Goal: Task Accomplishment & Management: Manage account settings

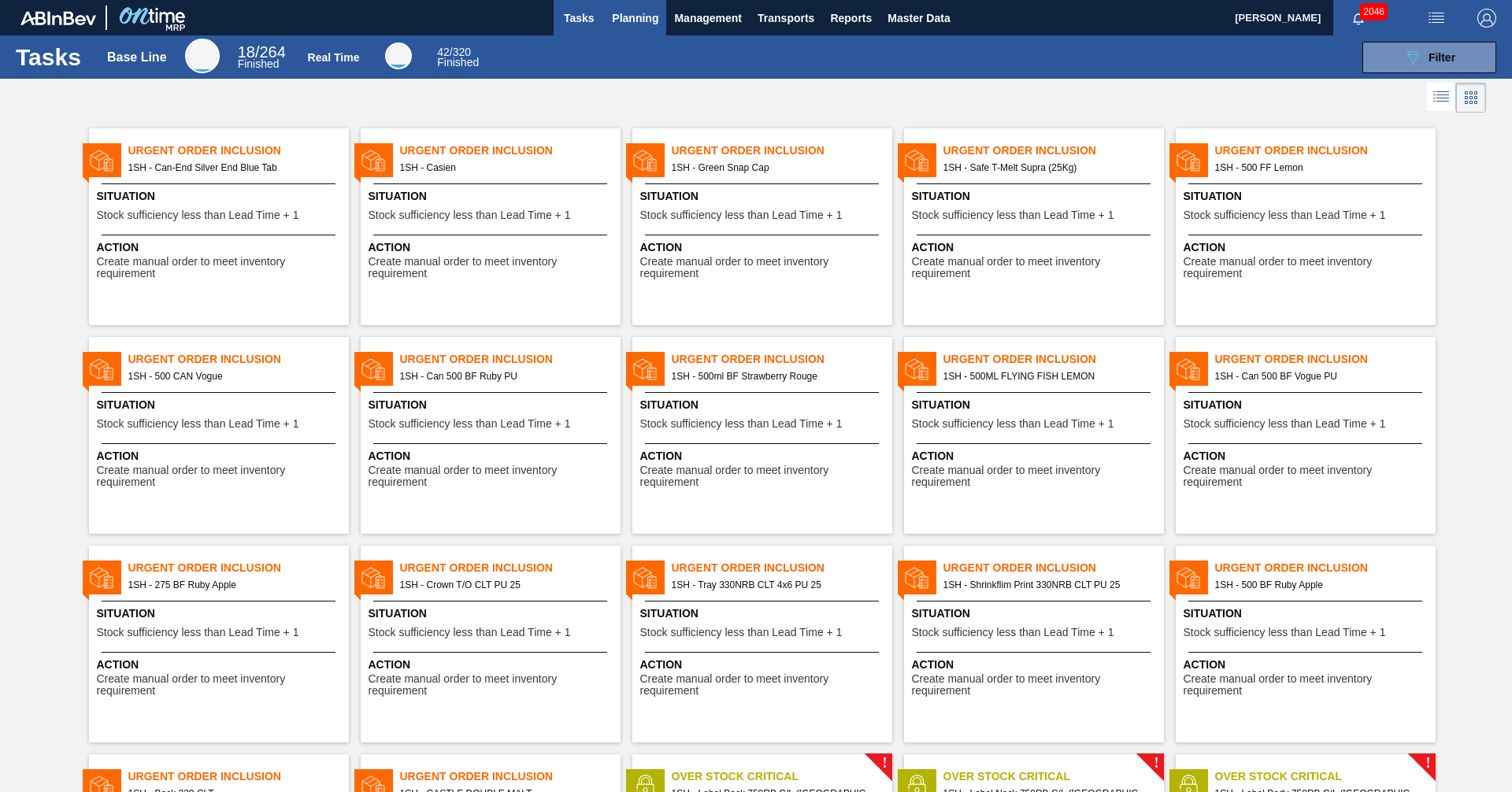
click at [631, 24] on span "Planning" at bounding box center [635, 18] width 46 height 19
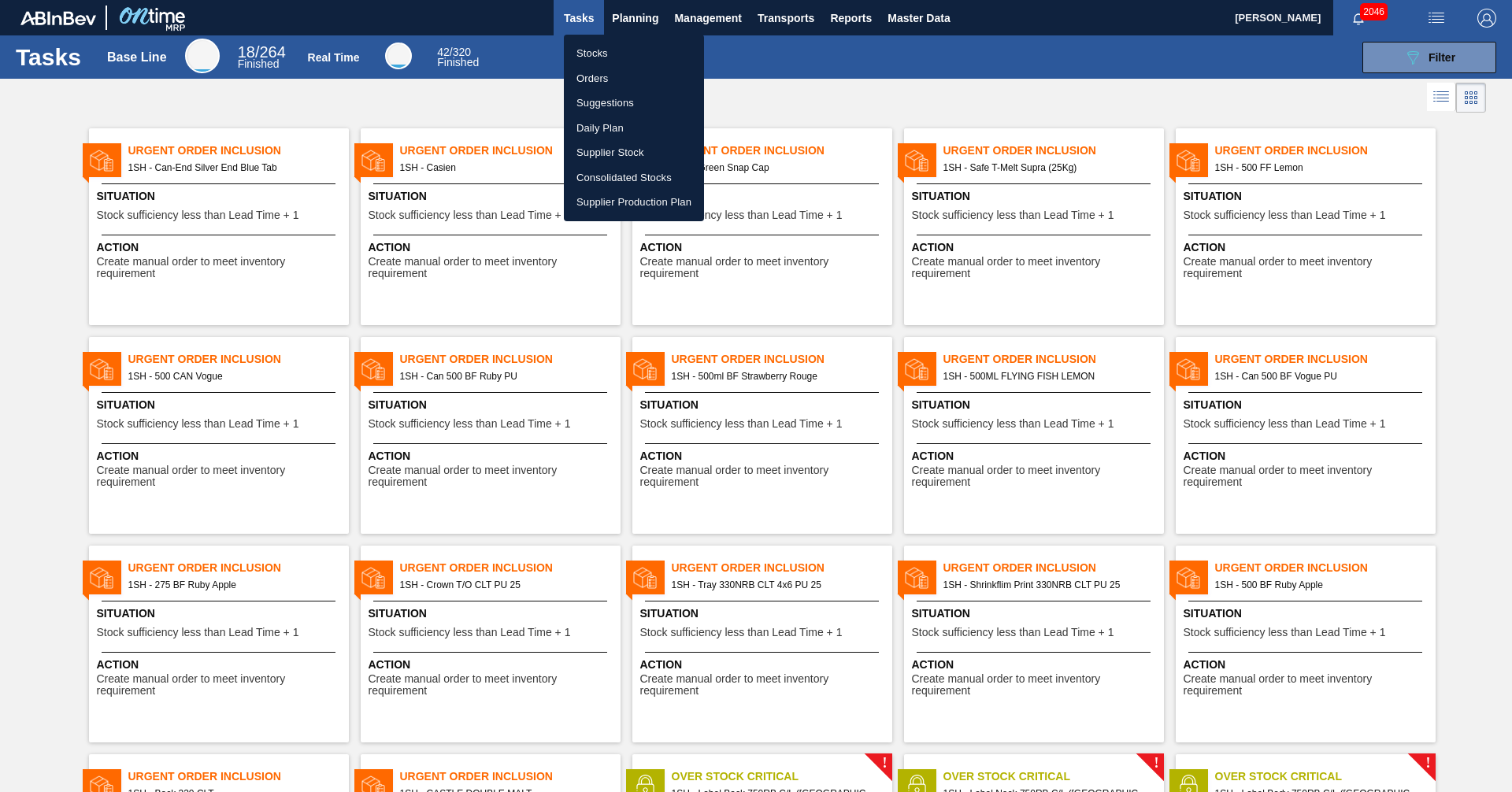
click at [592, 70] on li "Orders" at bounding box center [634, 79] width 140 height 25
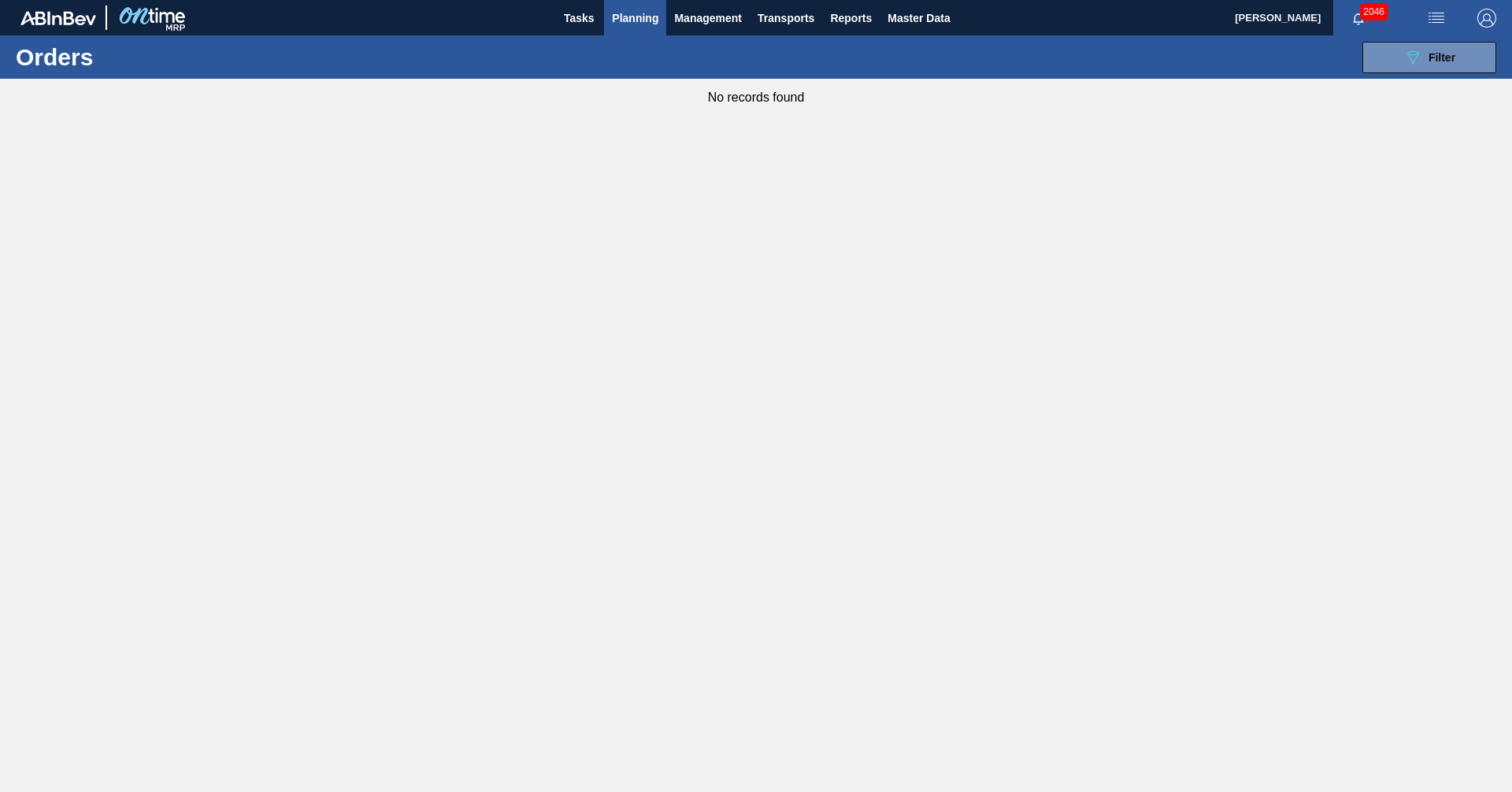
click at [627, 15] on span "Planning" at bounding box center [635, 18] width 46 height 19
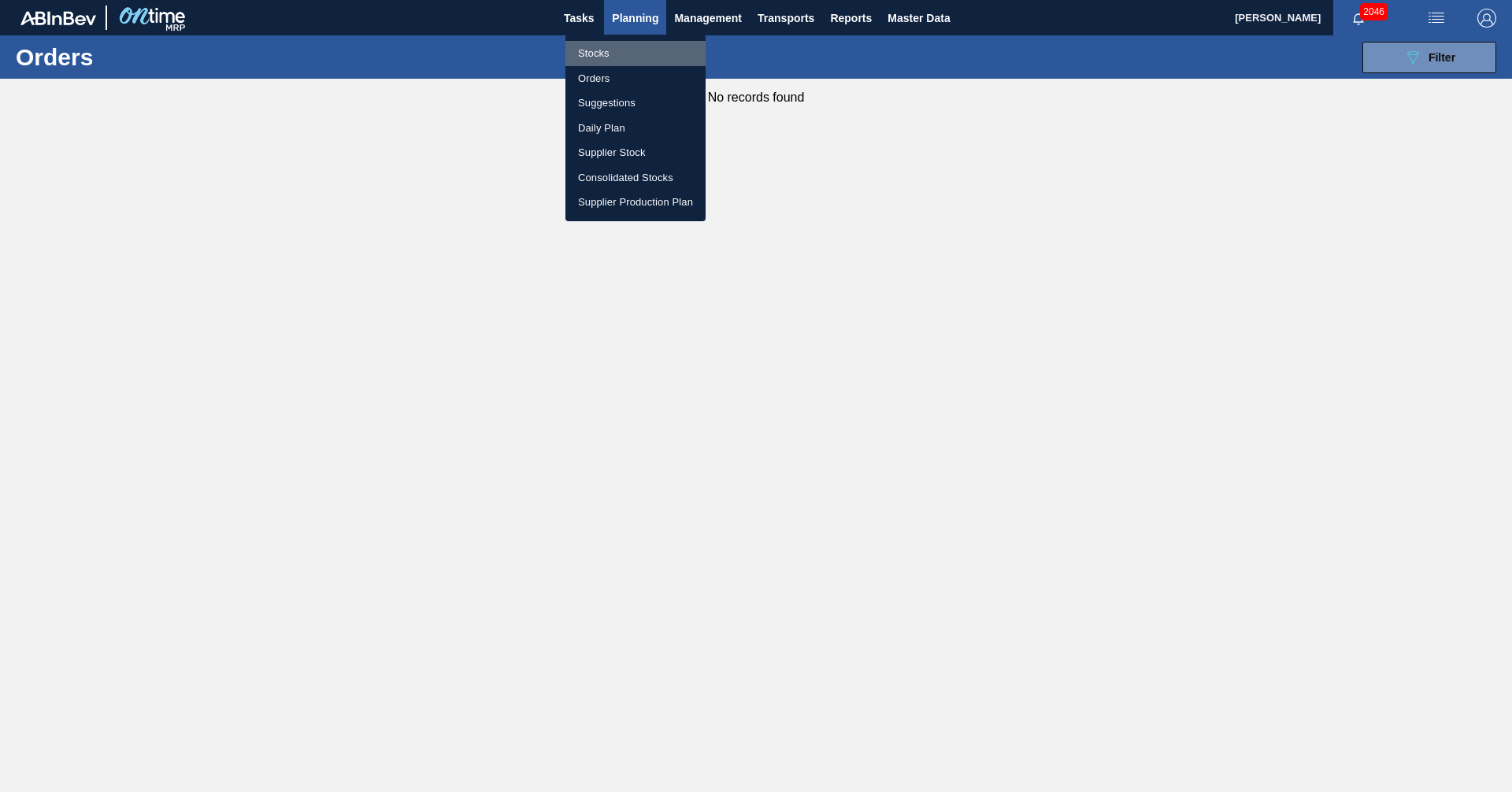
click at [595, 53] on li "Stocks" at bounding box center [636, 53] width 140 height 25
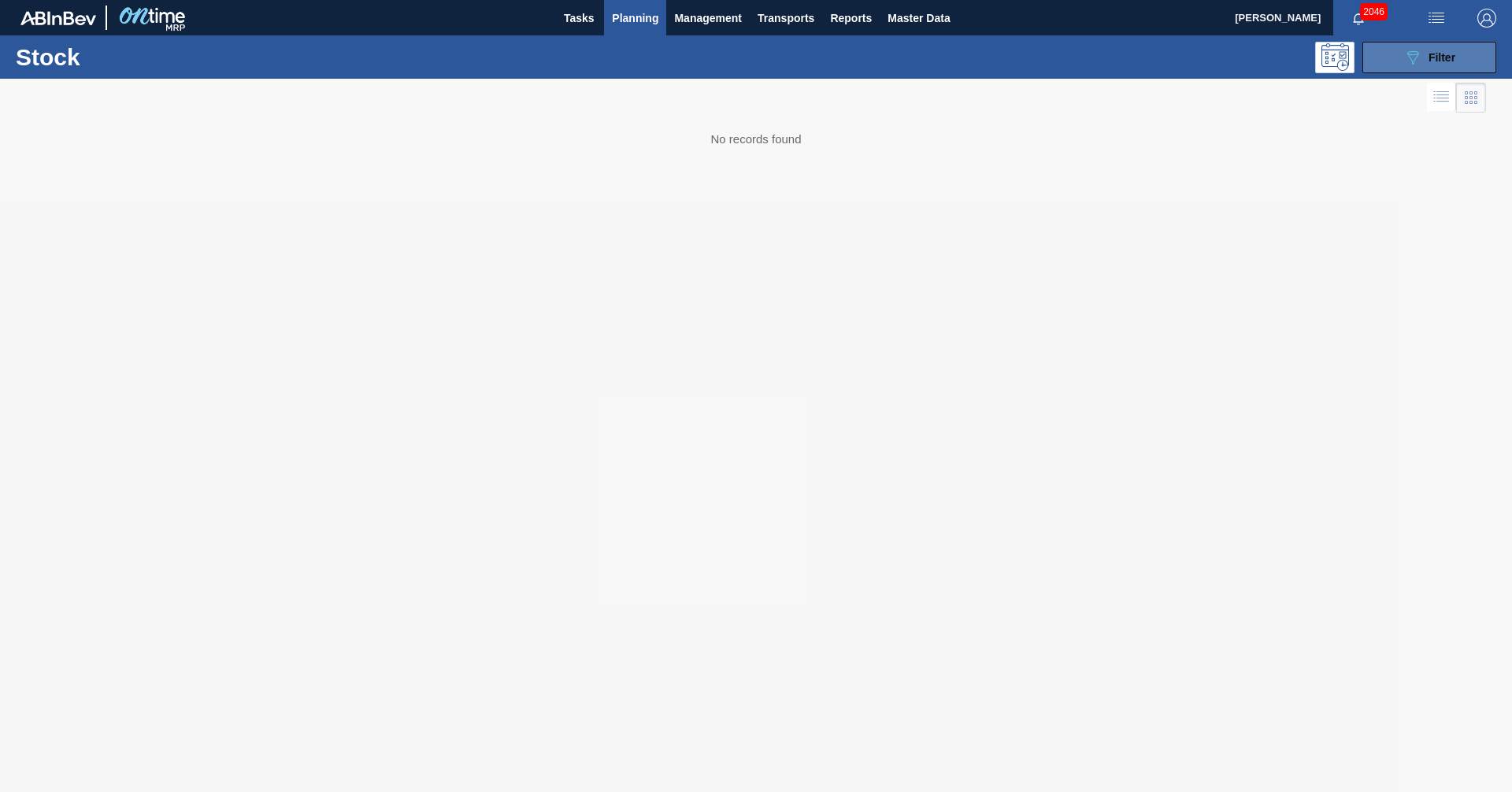
click at [1454, 64] on div "089F7B8B-B2A5-4AFE-B5C0-19BA573D28AC Filter" at bounding box center [1429, 57] width 52 height 19
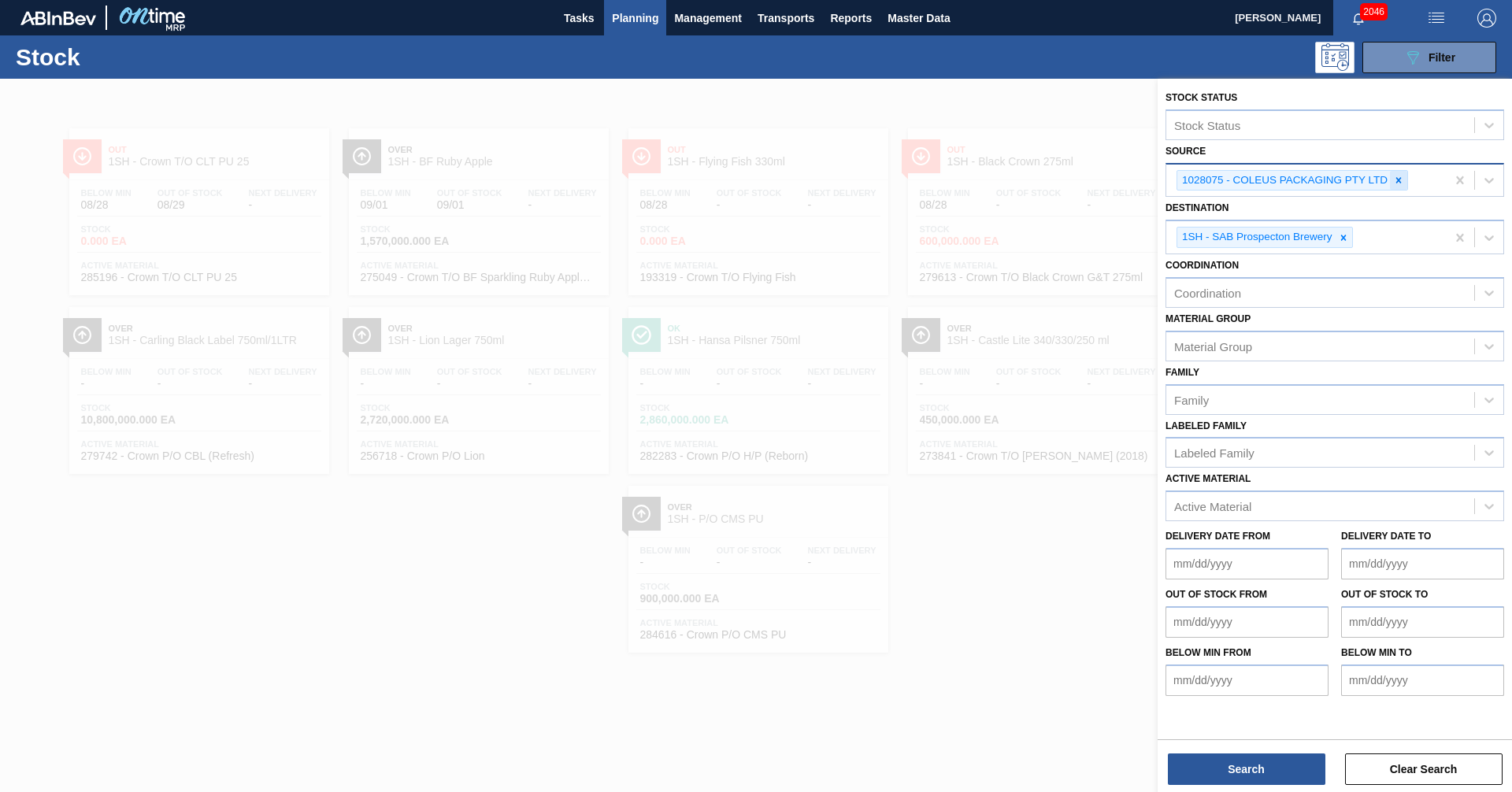
click at [1403, 178] on icon at bounding box center [1399, 180] width 11 height 11
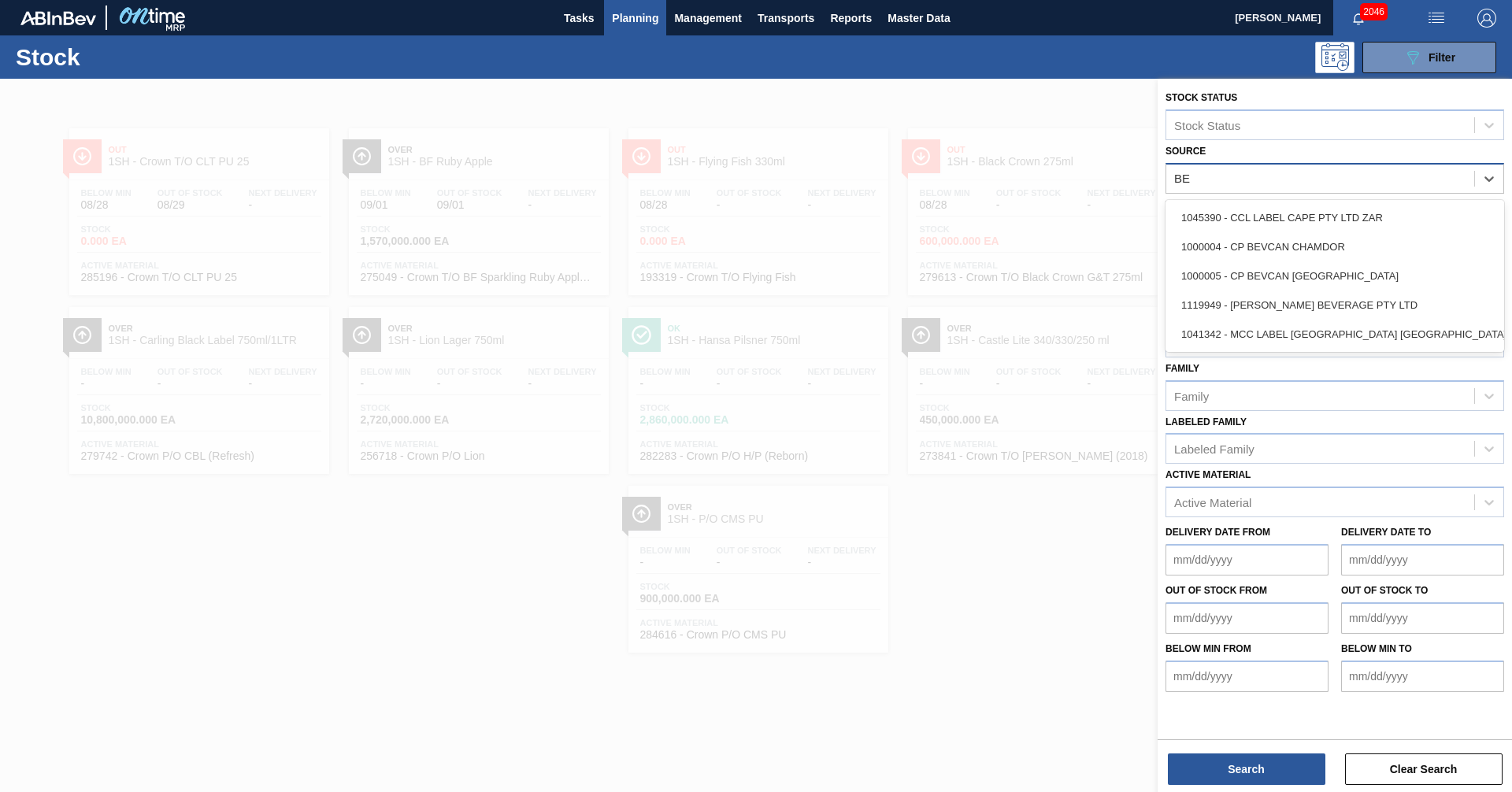
type input "[PERSON_NAME]"
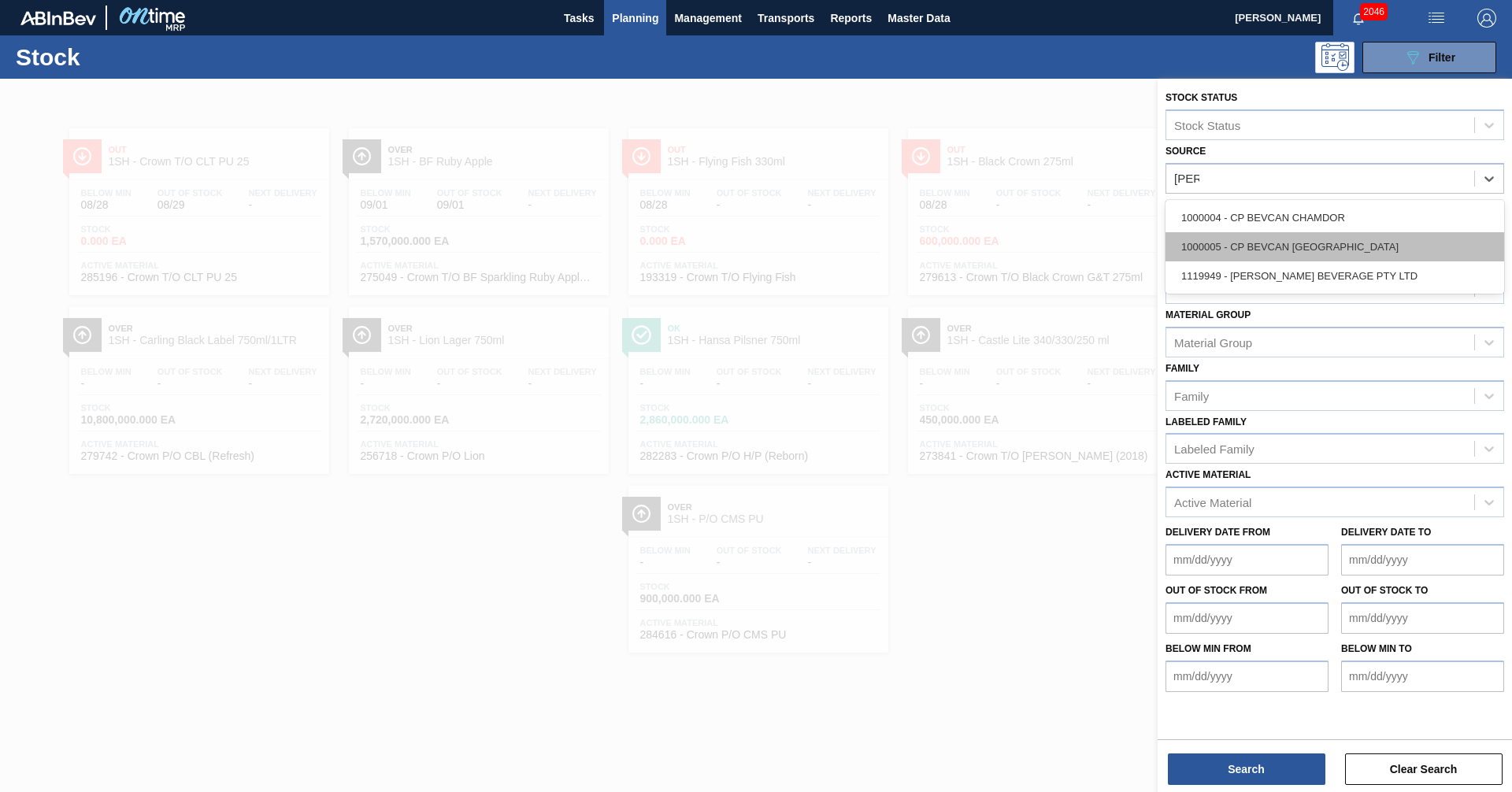
click at [1266, 257] on div "1000005 - CP BEVCAN [GEOGRAPHIC_DATA]" at bounding box center [1335, 247] width 339 height 29
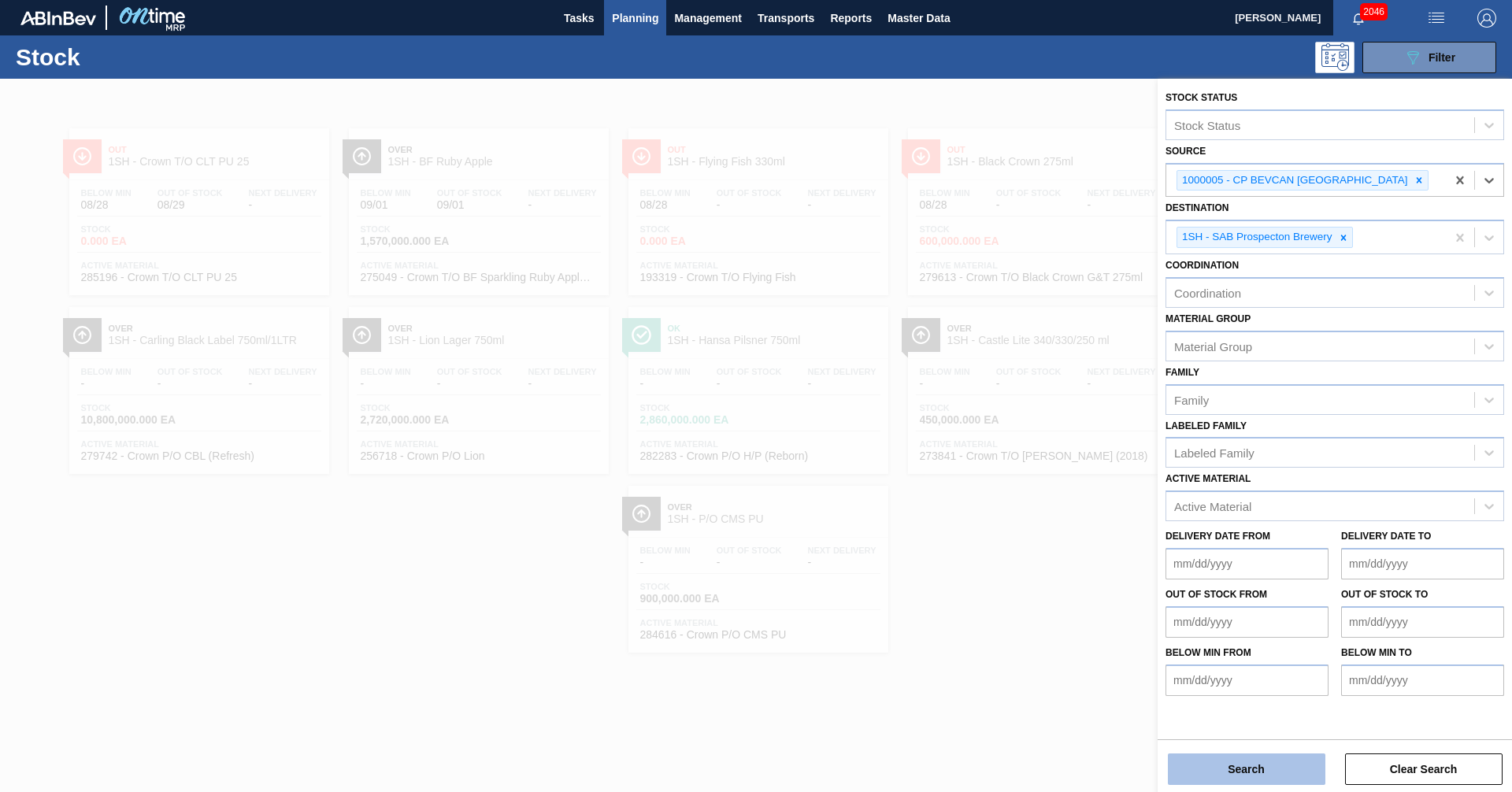
click at [1276, 759] on button "Search" at bounding box center [1247, 768] width 158 height 32
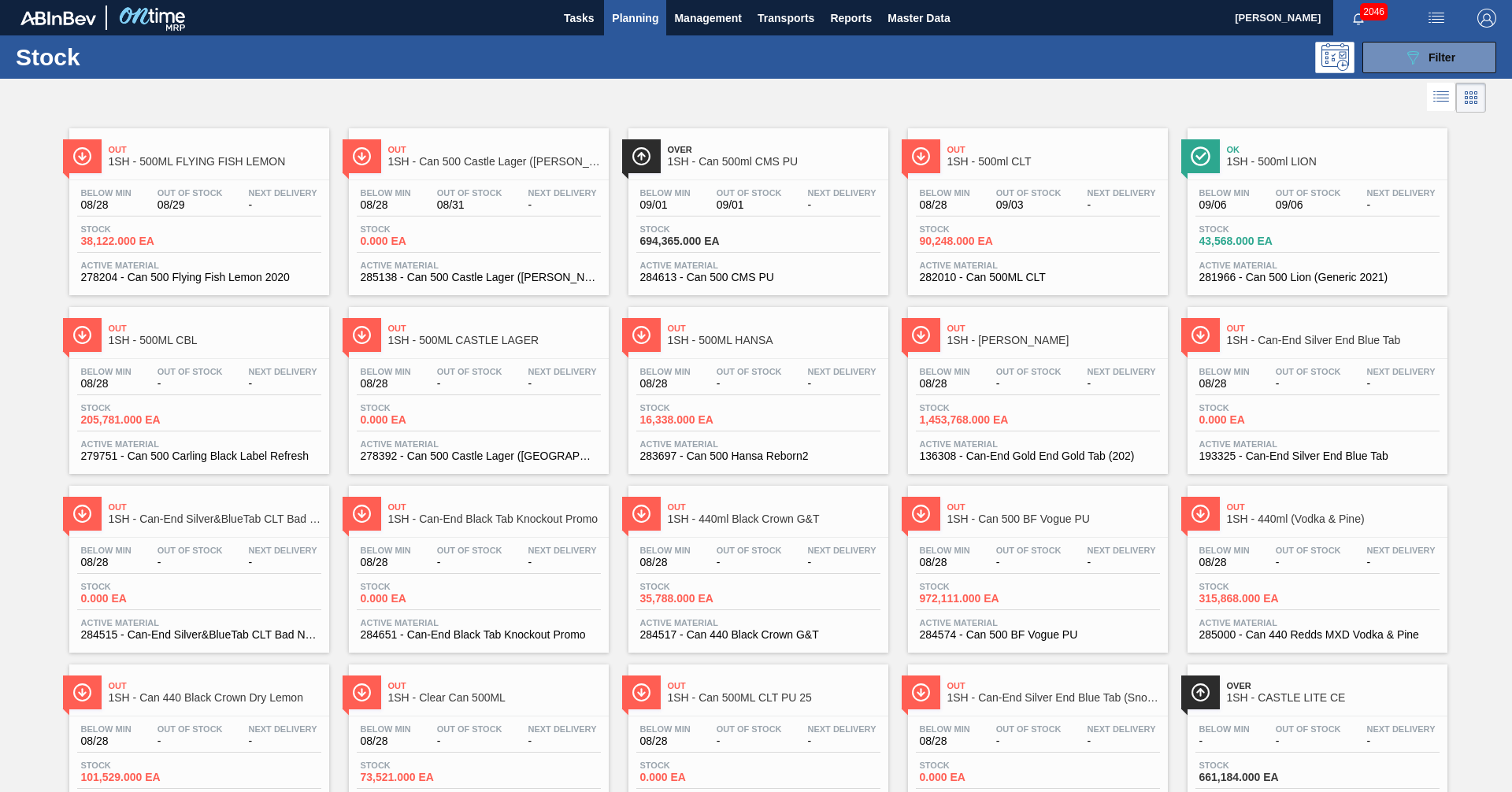
click at [438, 155] on div "Out 1SH - Can 500 Castle Lager ([PERSON_NAME])" at bounding box center [494, 156] width 213 height 35
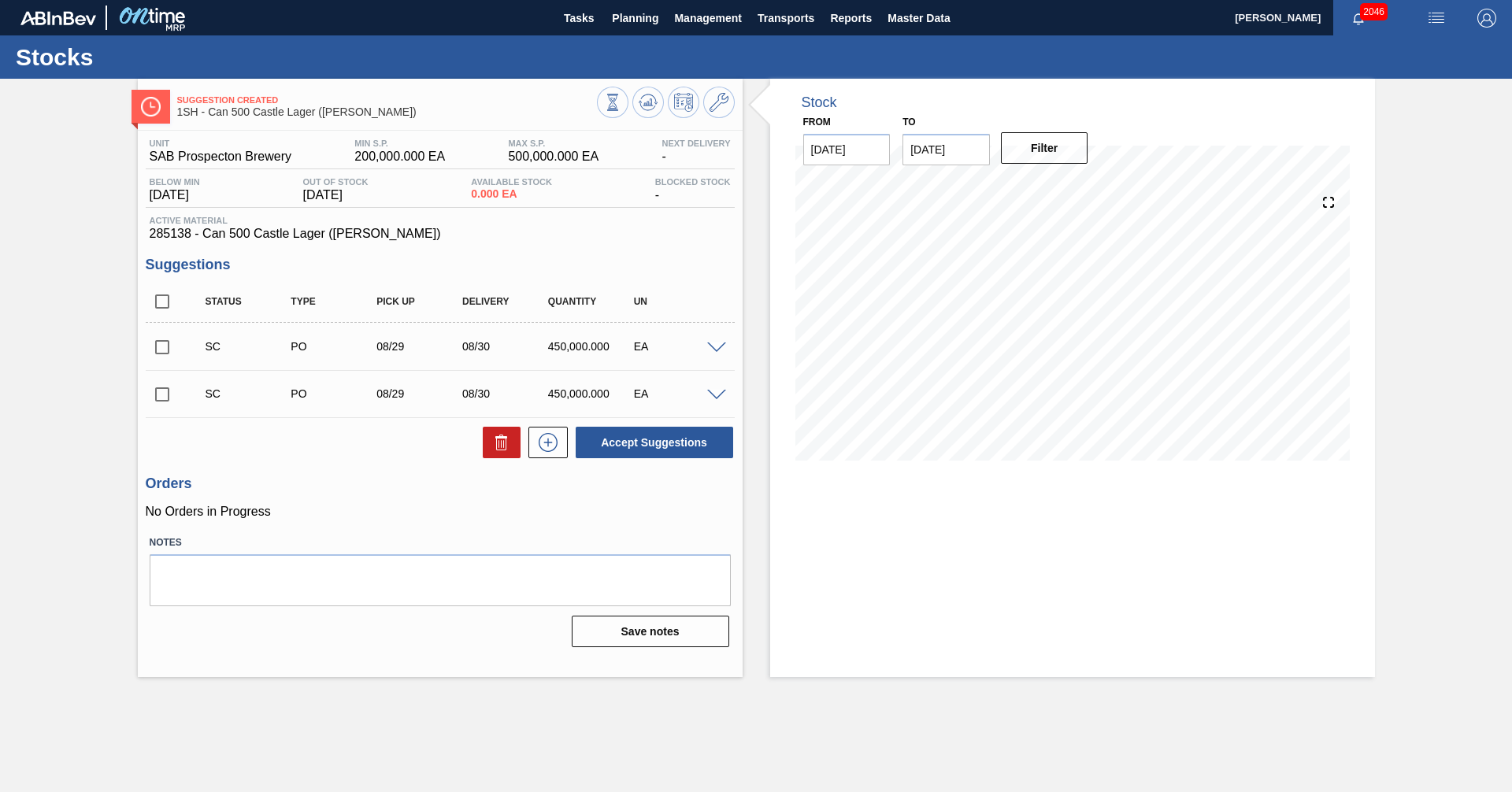
drag, startPoint x: 170, startPoint y: 393, endPoint x: 190, endPoint y: 403, distance: 22.4
click at [169, 392] on input "checkbox" at bounding box center [162, 395] width 33 height 33
checkbox input "true"
click at [720, 395] on span at bounding box center [716, 396] width 19 height 12
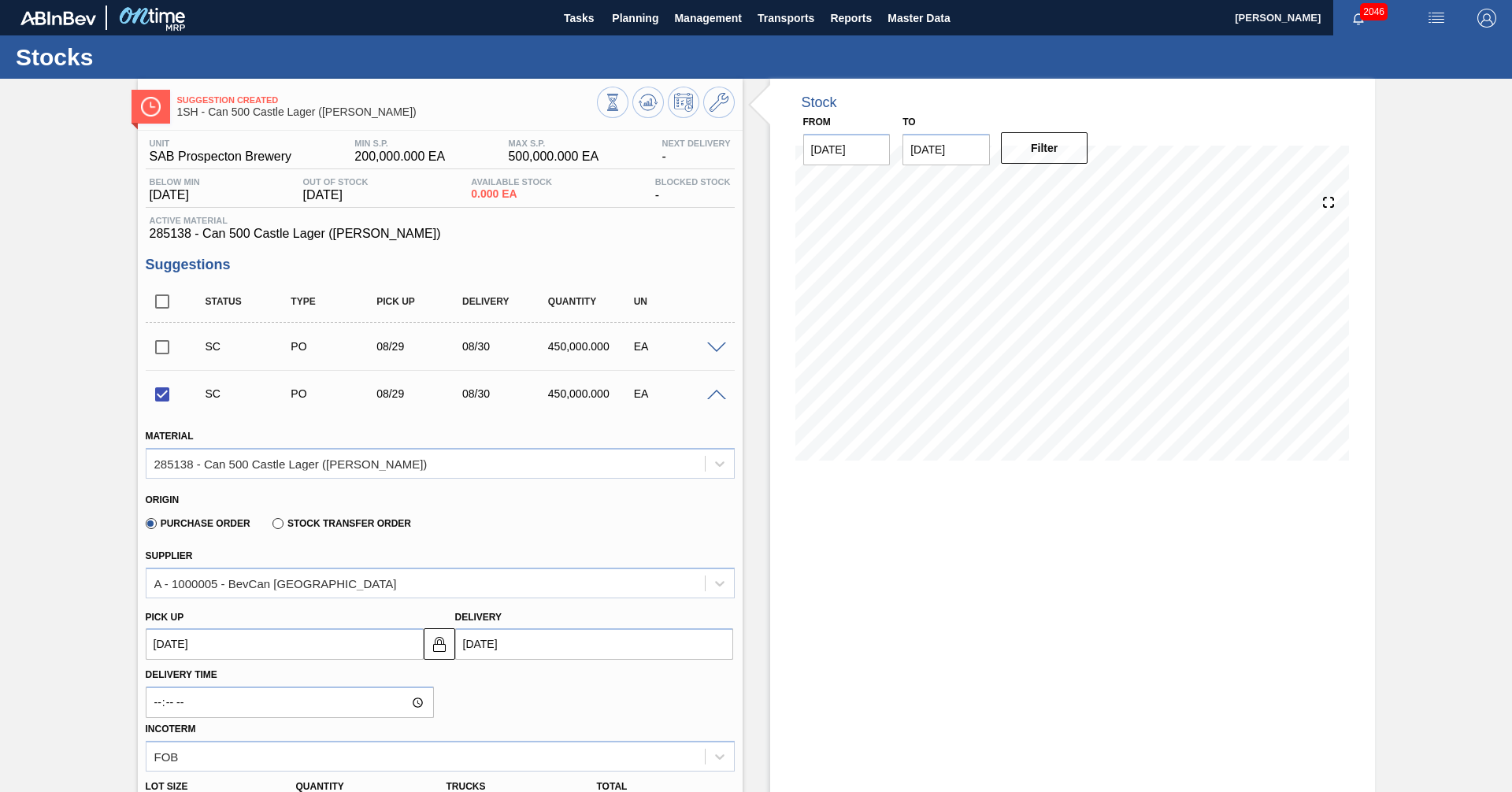
click at [717, 395] on span at bounding box center [716, 396] width 19 height 12
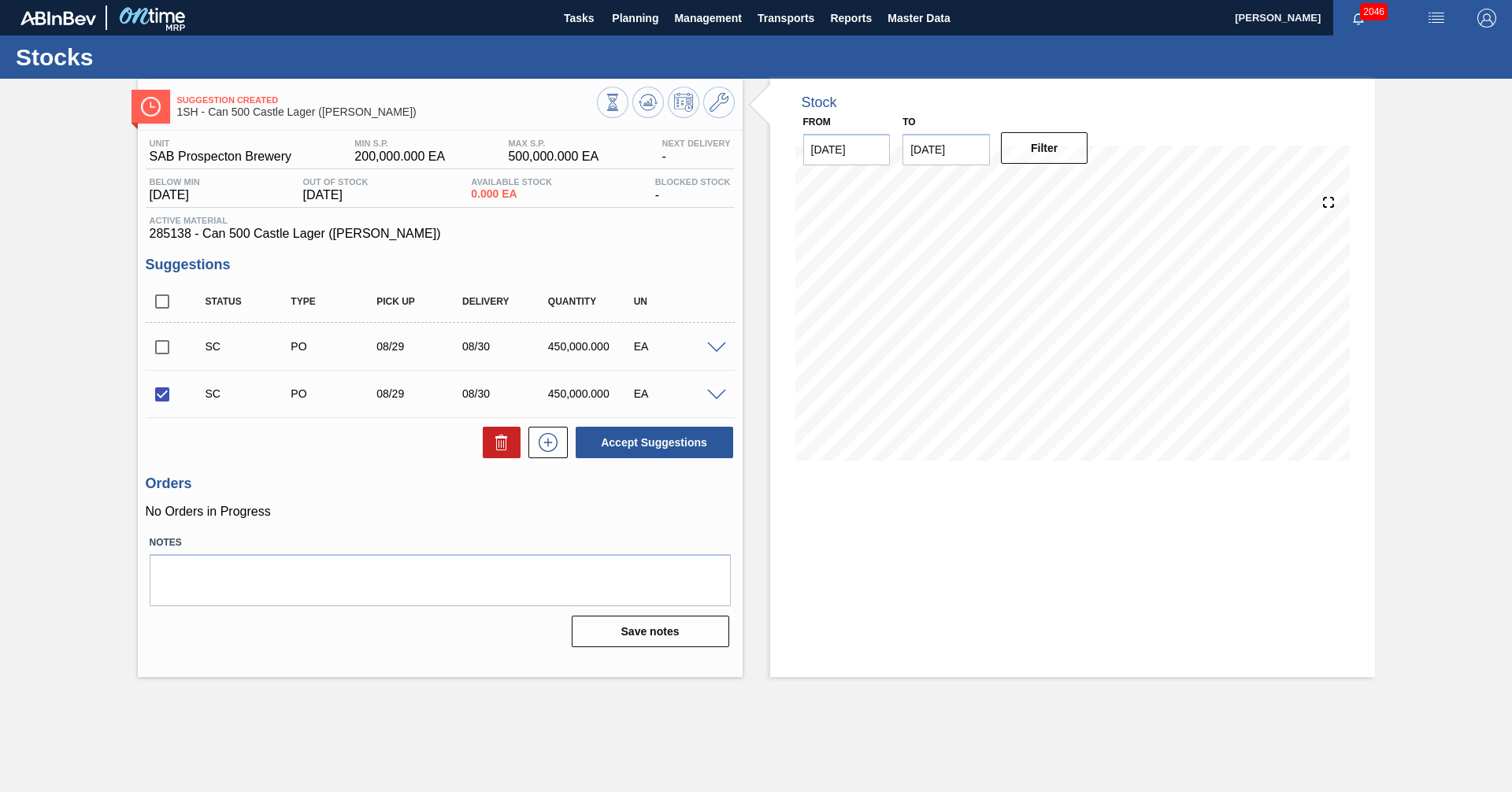
click at [705, 396] on div at bounding box center [719, 394] width 32 height 12
click at [713, 394] on span at bounding box center [716, 396] width 19 height 12
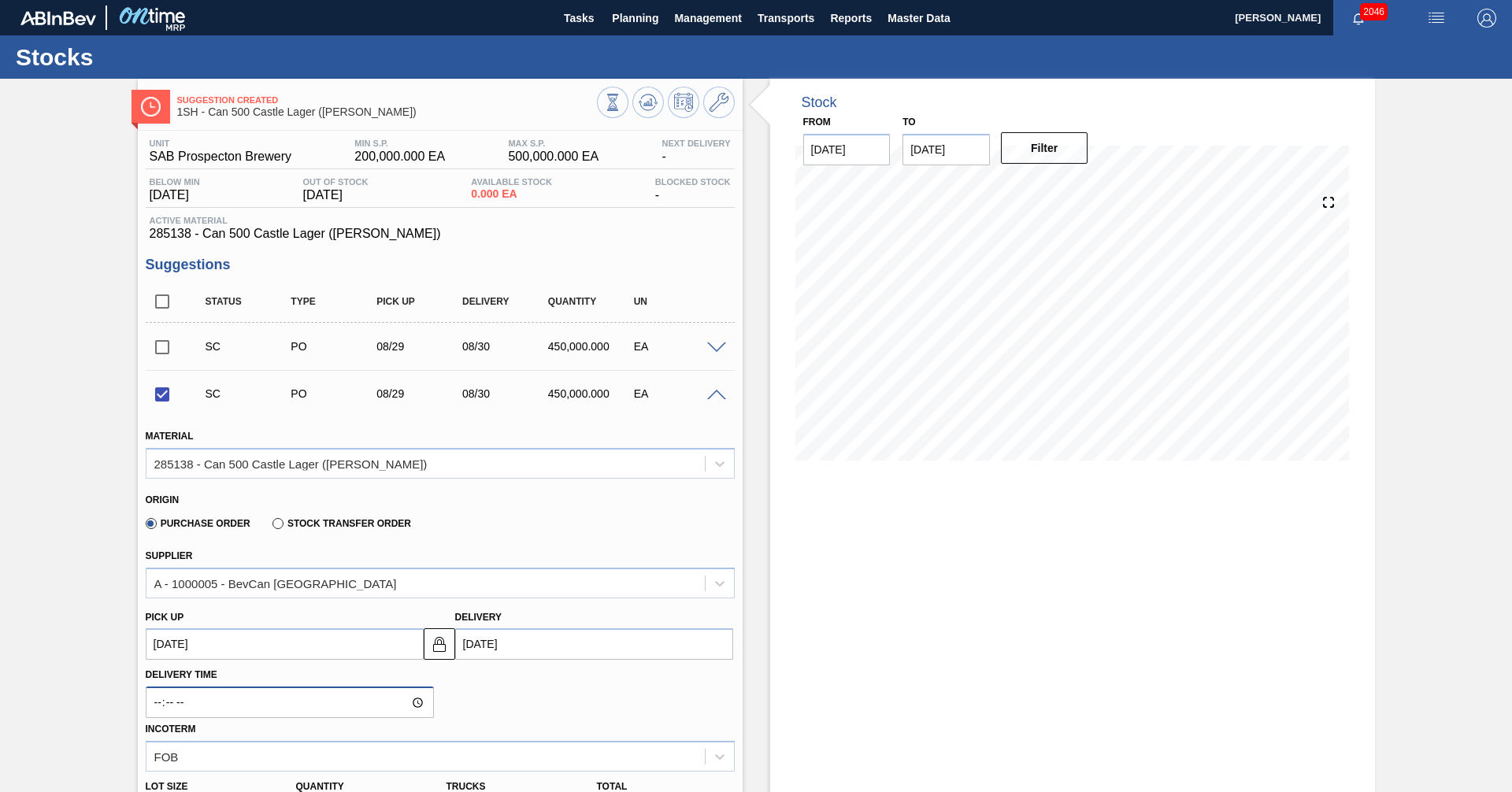
click at [414, 699] on input "Delivery Time" at bounding box center [290, 702] width 288 height 32
type input "06:51"
click at [520, 534] on div "Purchase Order Stock Transfer Order" at bounding box center [434, 520] width 576 height 31
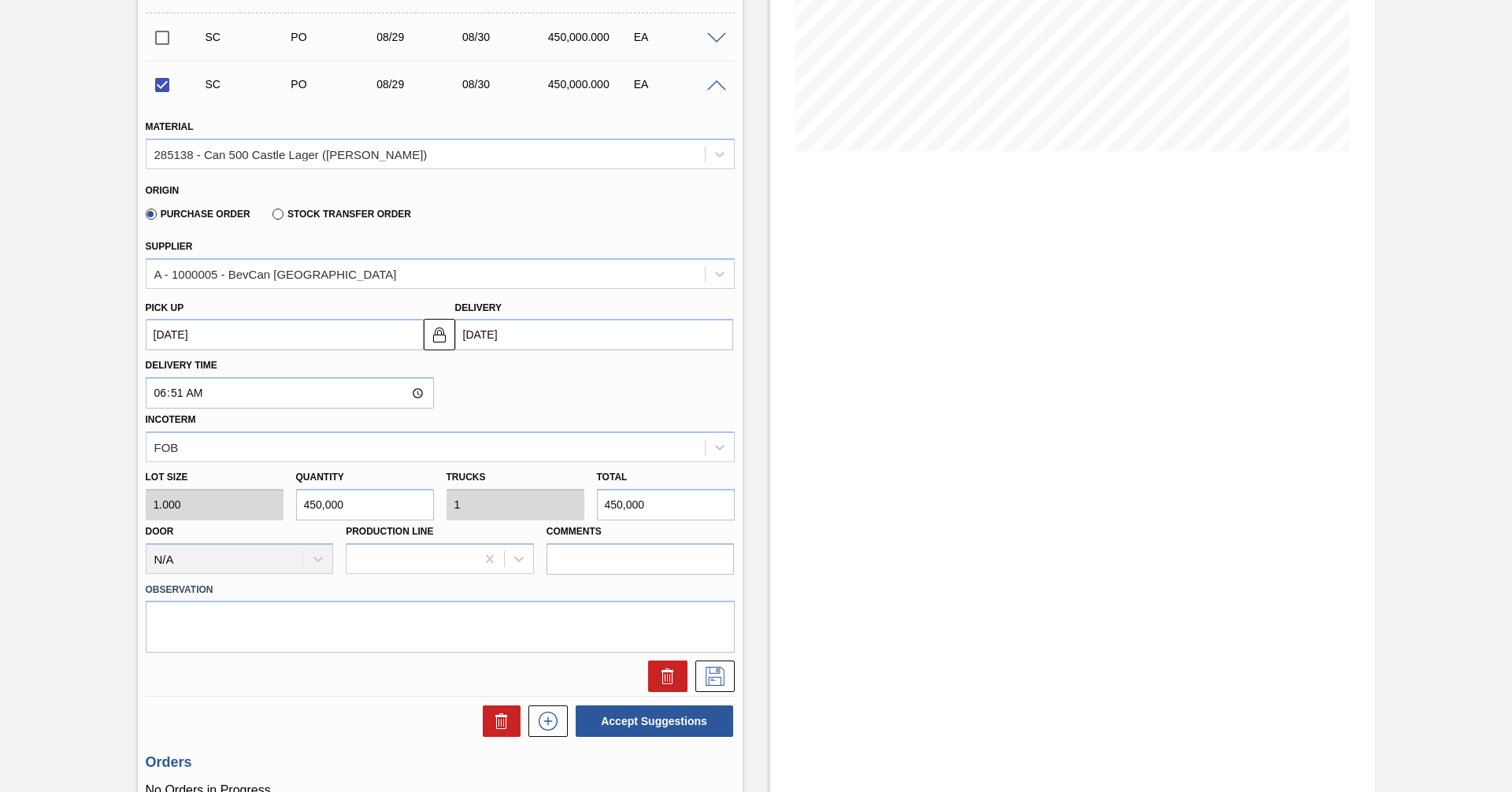
scroll to position [315, 0]
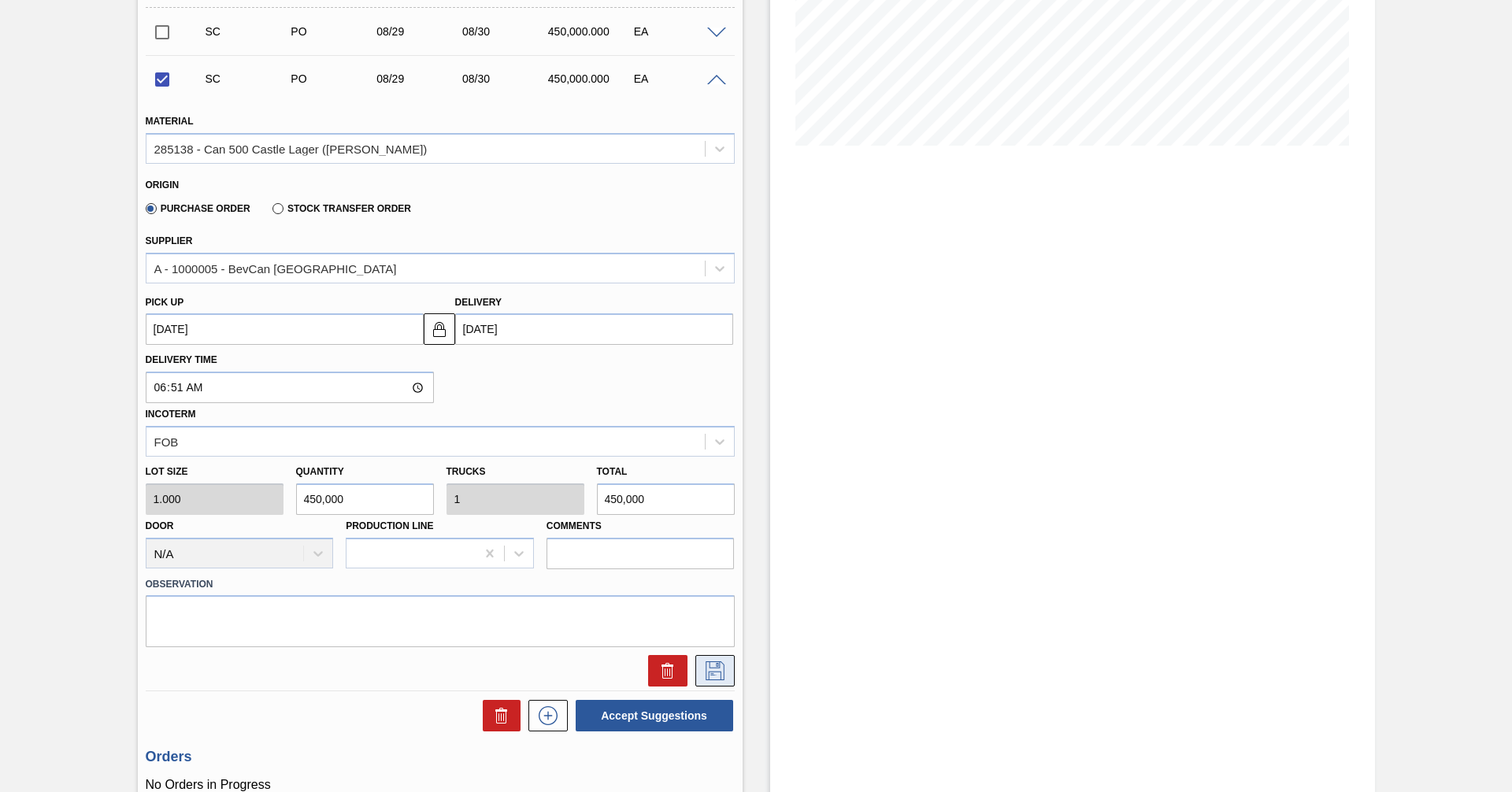
click at [714, 674] on icon at bounding box center [715, 671] width 25 height 19
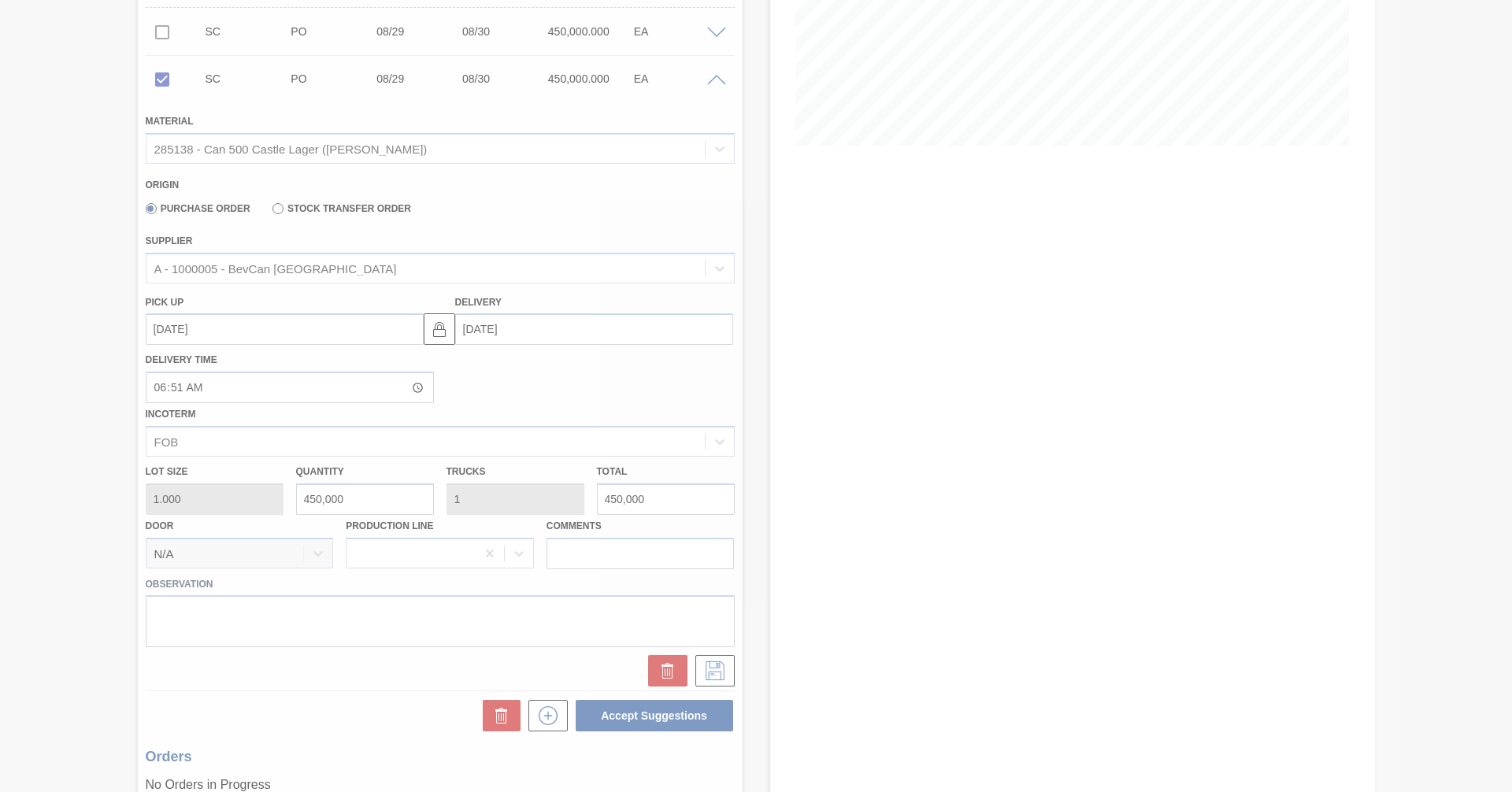
scroll to position [0, 0]
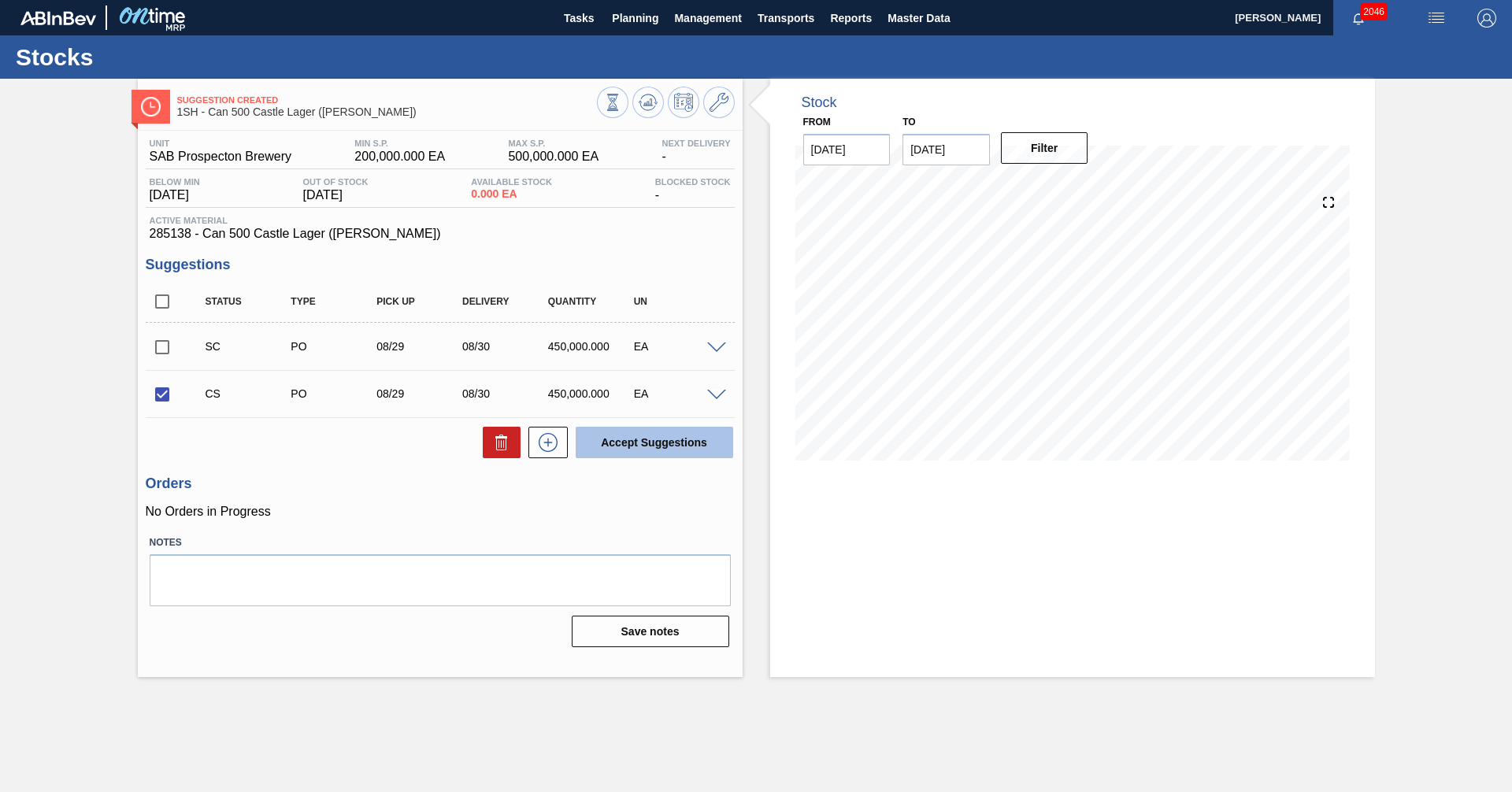
click at [650, 447] on button "Accept Suggestions" at bounding box center [655, 442] width 158 height 32
checkbox input "false"
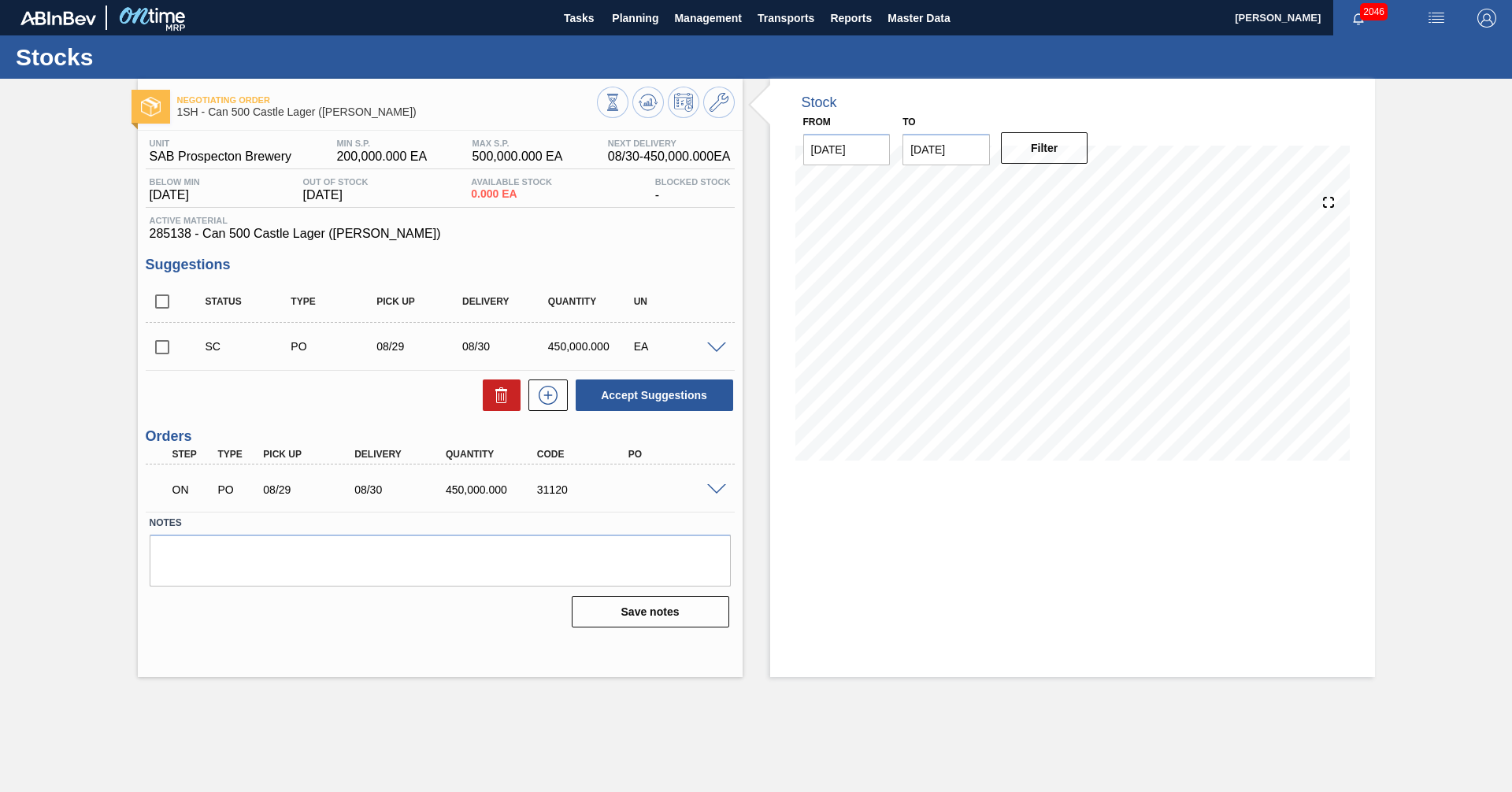
click at [576, 379] on button "Accept Suggestions" at bounding box center [655, 395] width 158 height 32
drag, startPoint x: 897, startPoint y: 505, endPoint x: 886, endPoint y: 502, distance: 11.4
click at [895, 505] on div "Stock From [DATE] to [DATE] Filter 09/08 Stock Projection -152,400 SAP Planning…" at bounding box center [1073, 377] width 605 height 598
click at [718, 489] on span at bounding box center [716, 490] width 19 height 12
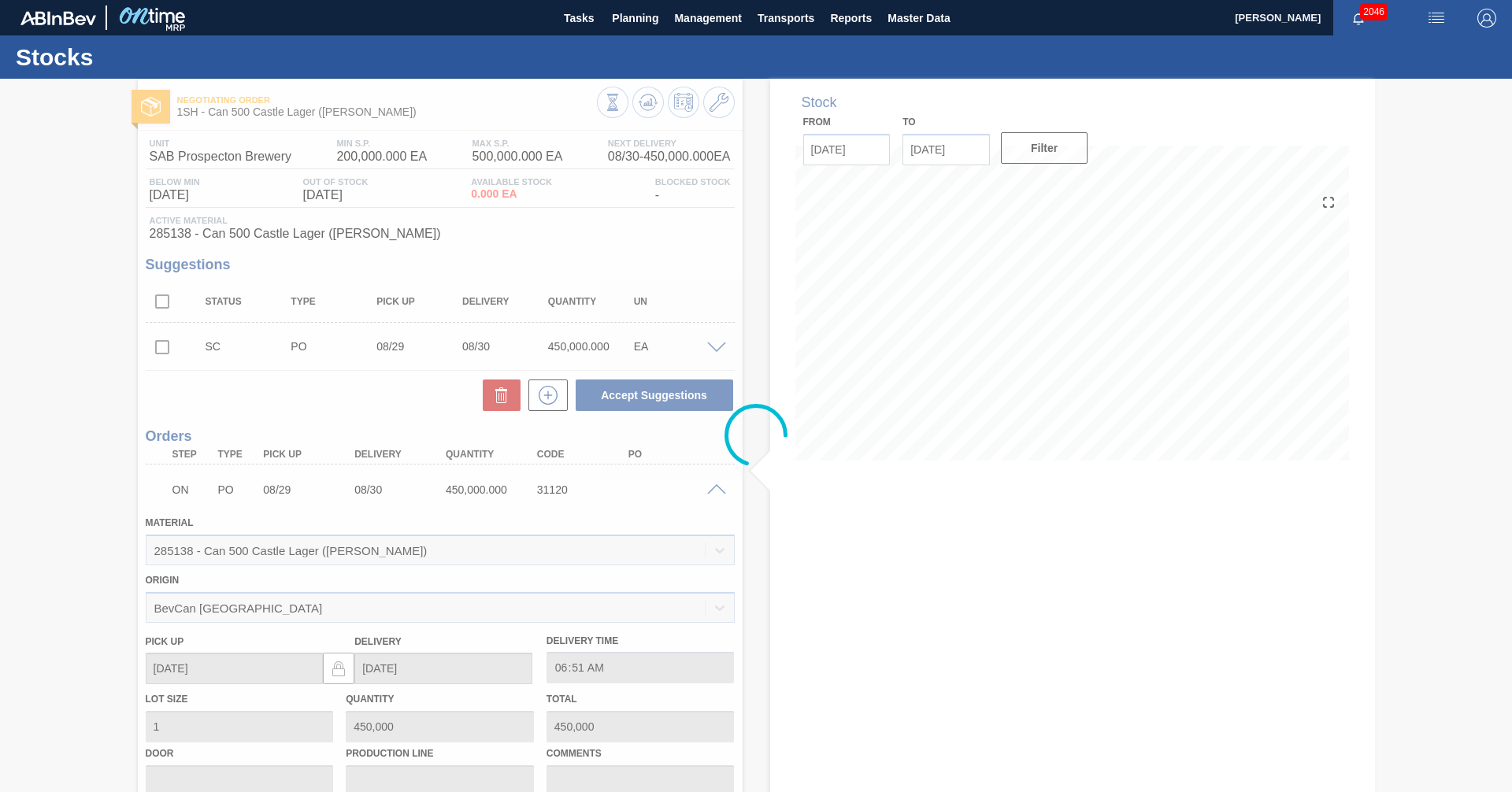
drag, startPoint x: 620, startPoint y: 630, endPoint x: 627, endPoint y: 610, distance: 21.2
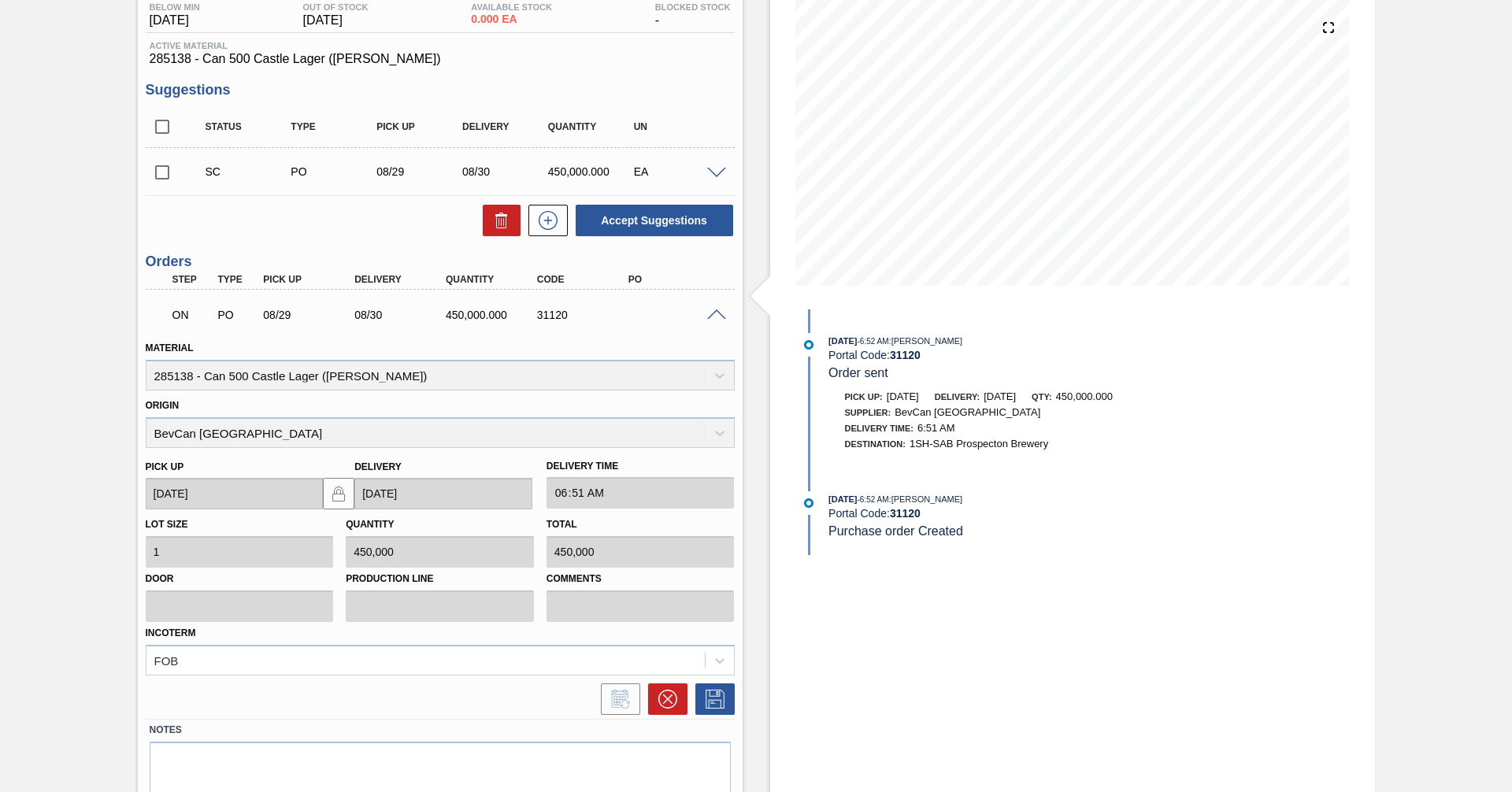
scroll to position [231, 0]
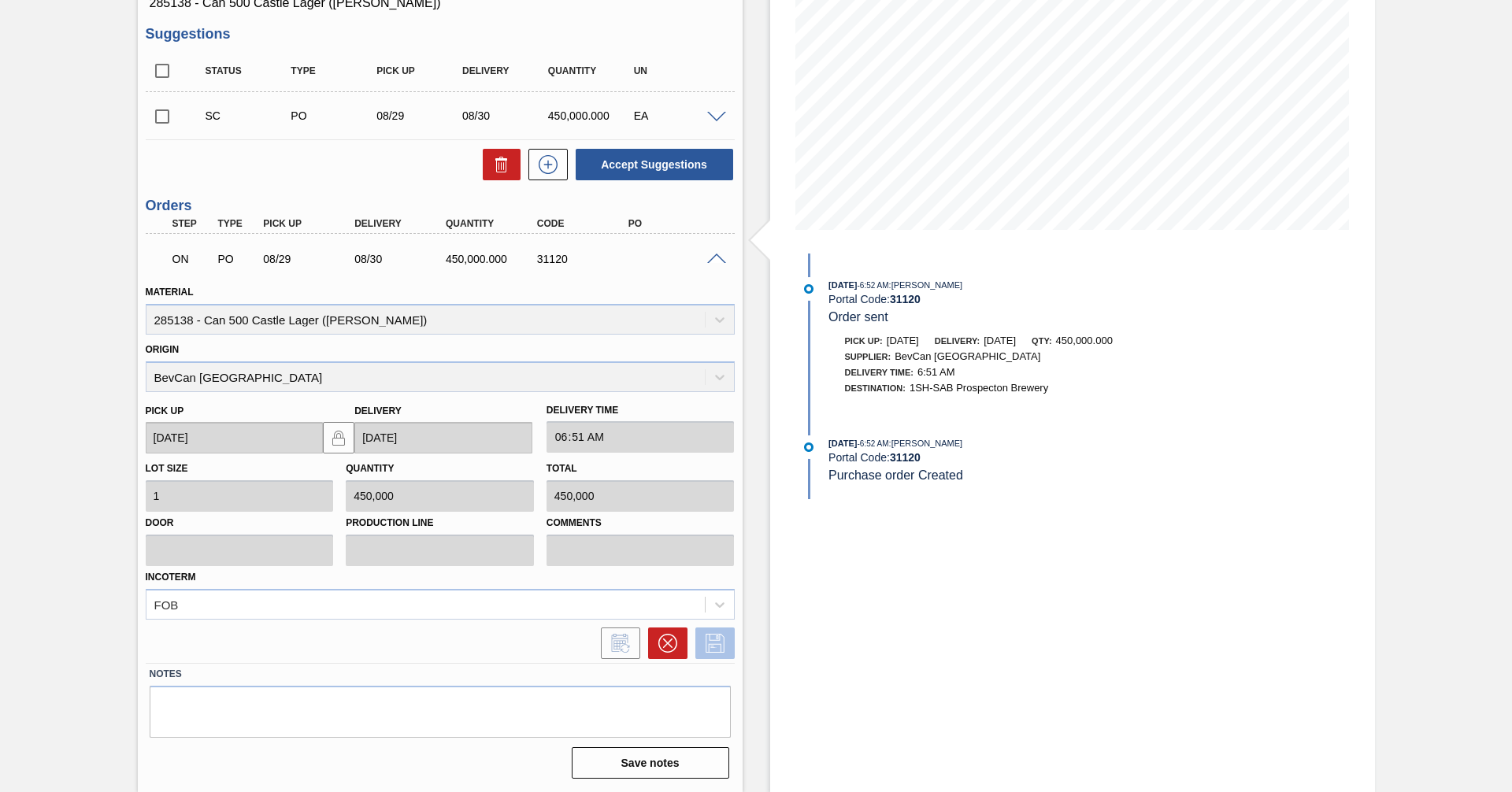
click at [723, 646] on icon at bounding box center [715, 643] width 25 height 19
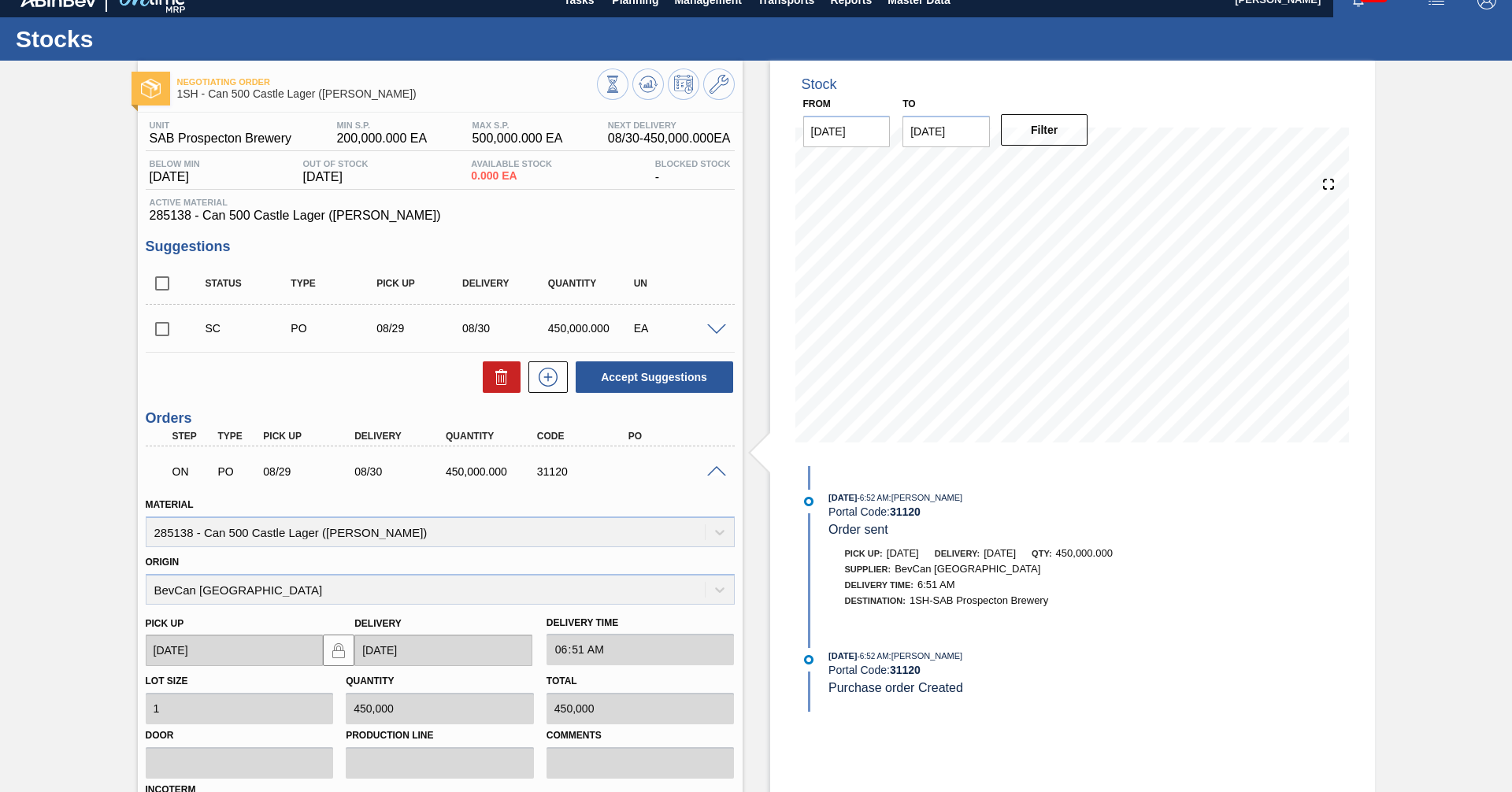
scroll to position [0, 0]
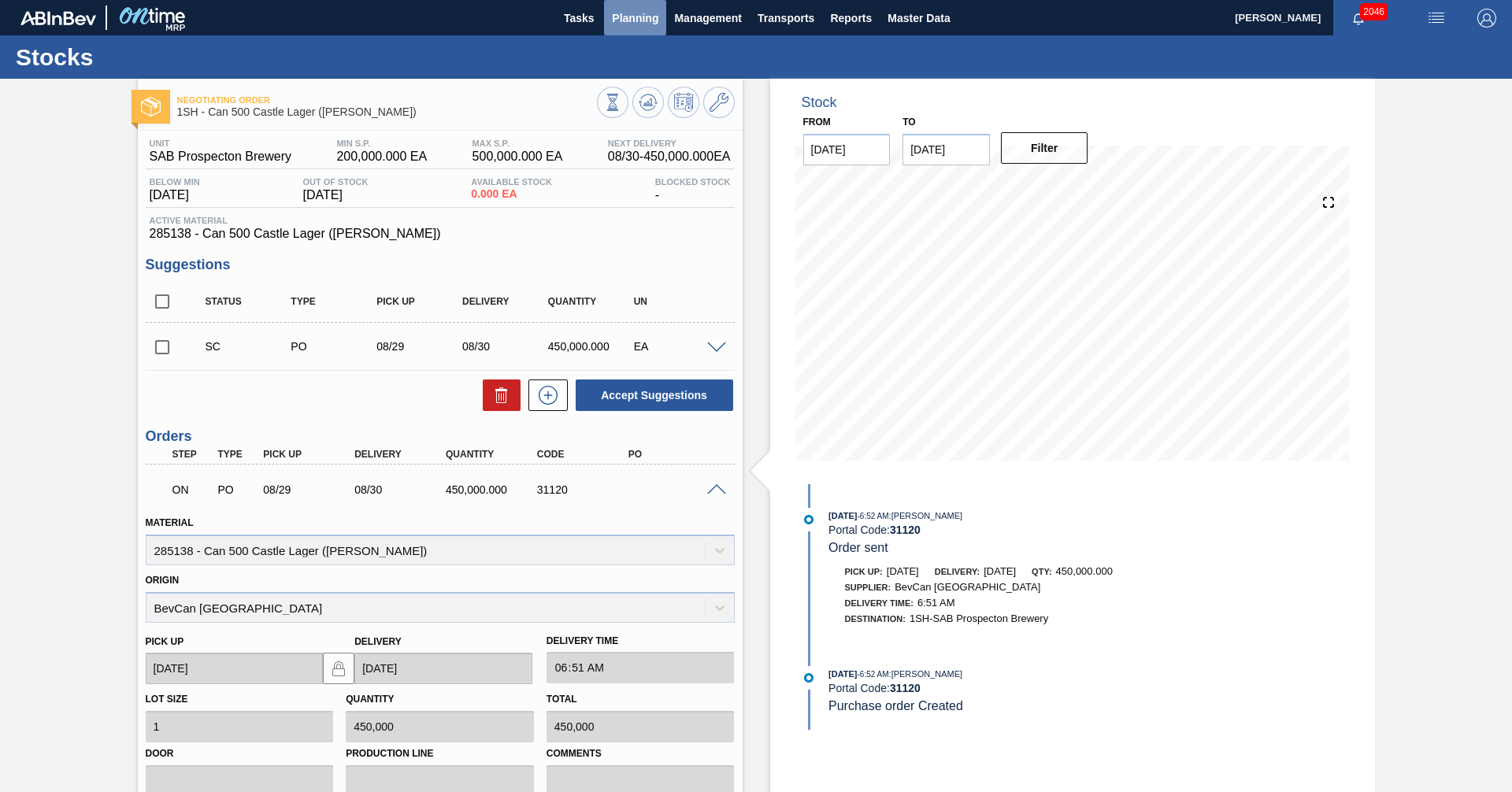
click at [656, 15] on span "Planning" at bounding box center [635, 18] width 46 height 19
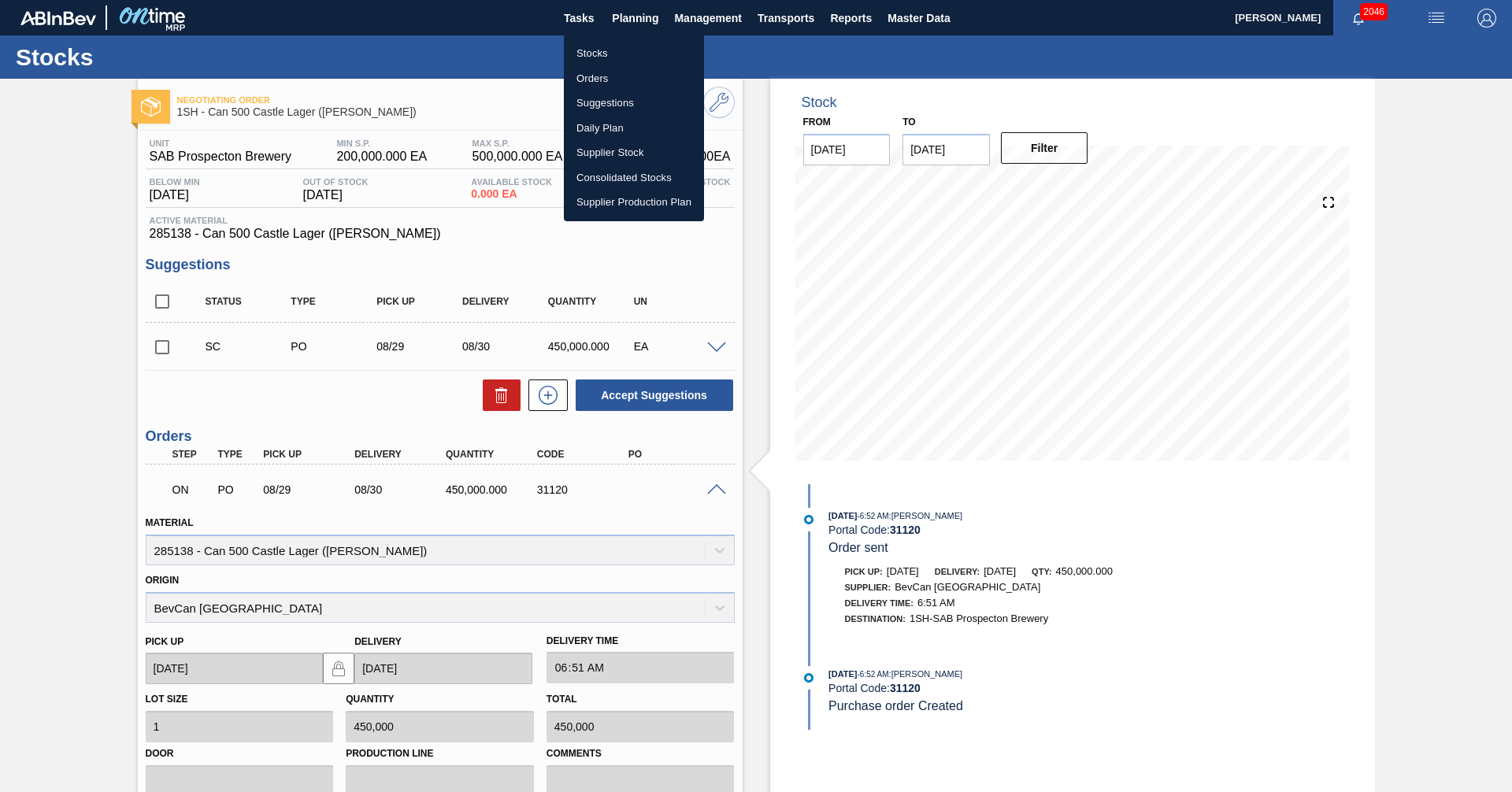
click at [581, 79] on li "Orders" at bounding box center [634, 79] width 140 height 25
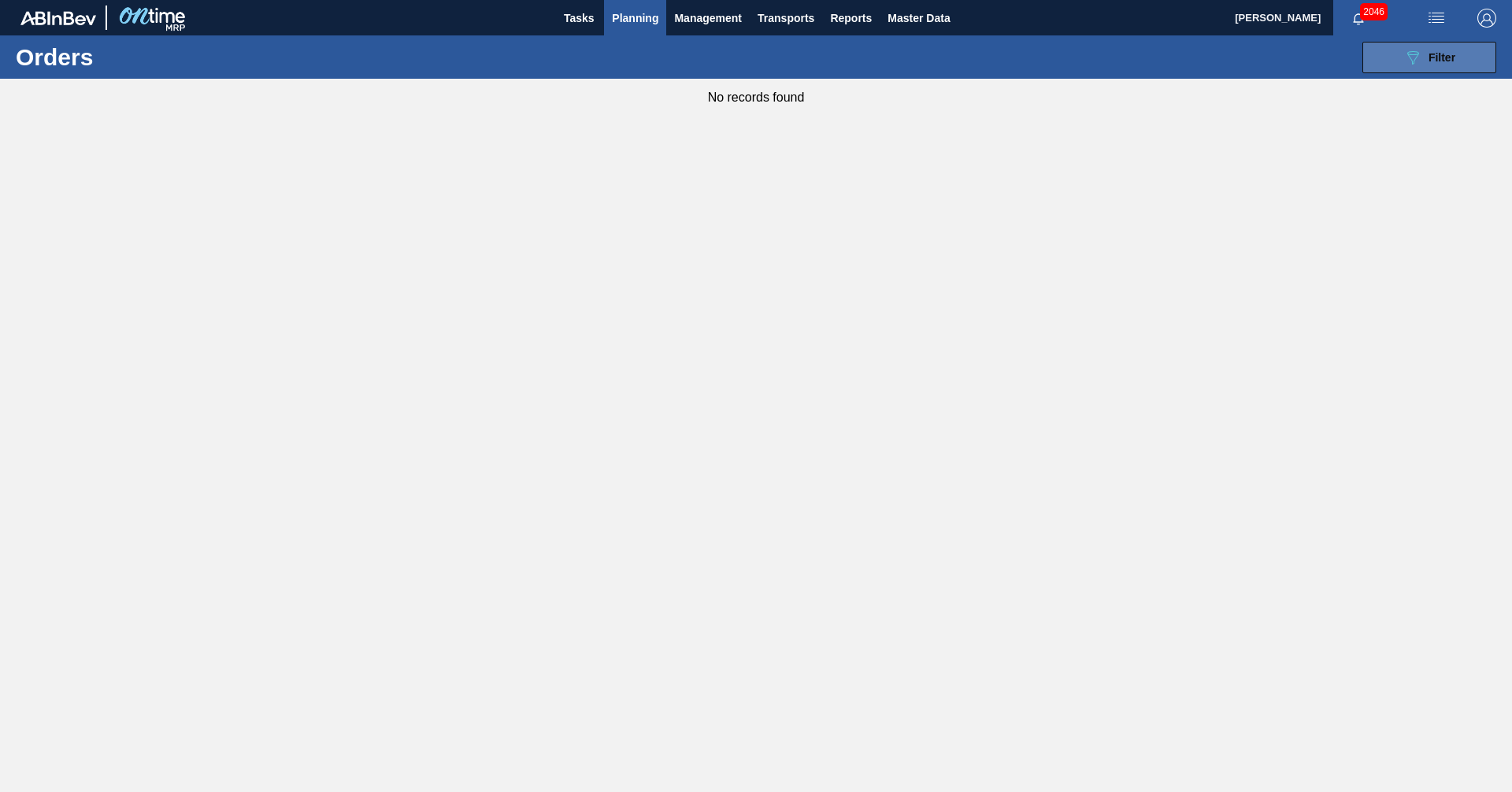
drag, startPoint x: 1469, startPoint y: 61, endPoint x: 1462, endPoint y: 63, distance: 7.3
click at [1469, 60] on button "089F7B8B-B2A5-4AFE-B5C0-19BA573D28AC Filter" at bounding box center [1430, 57] width 134 height 32
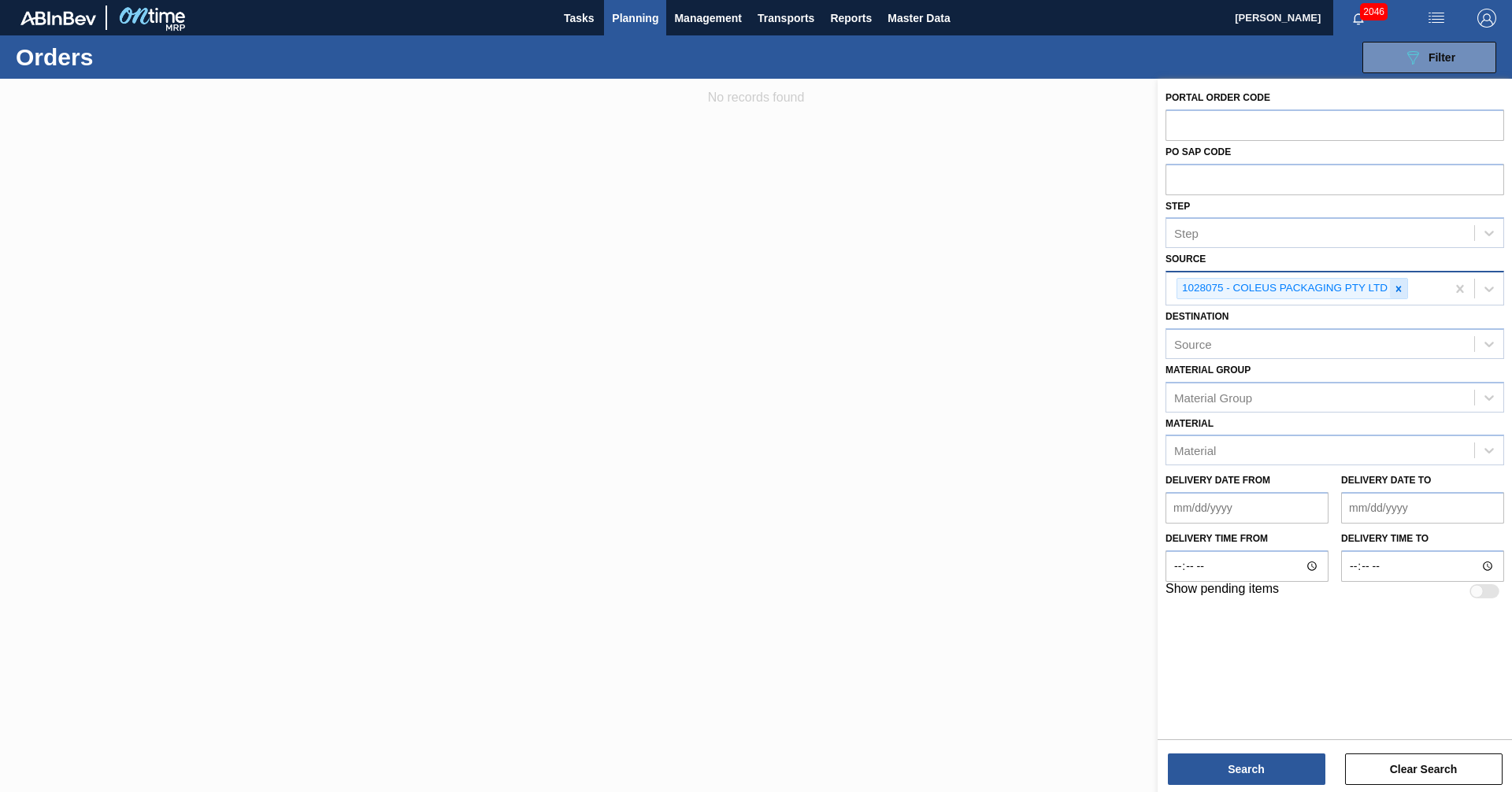
click at [1402, 290] on icon at bounding box center [1399, 289] width 11 height 11
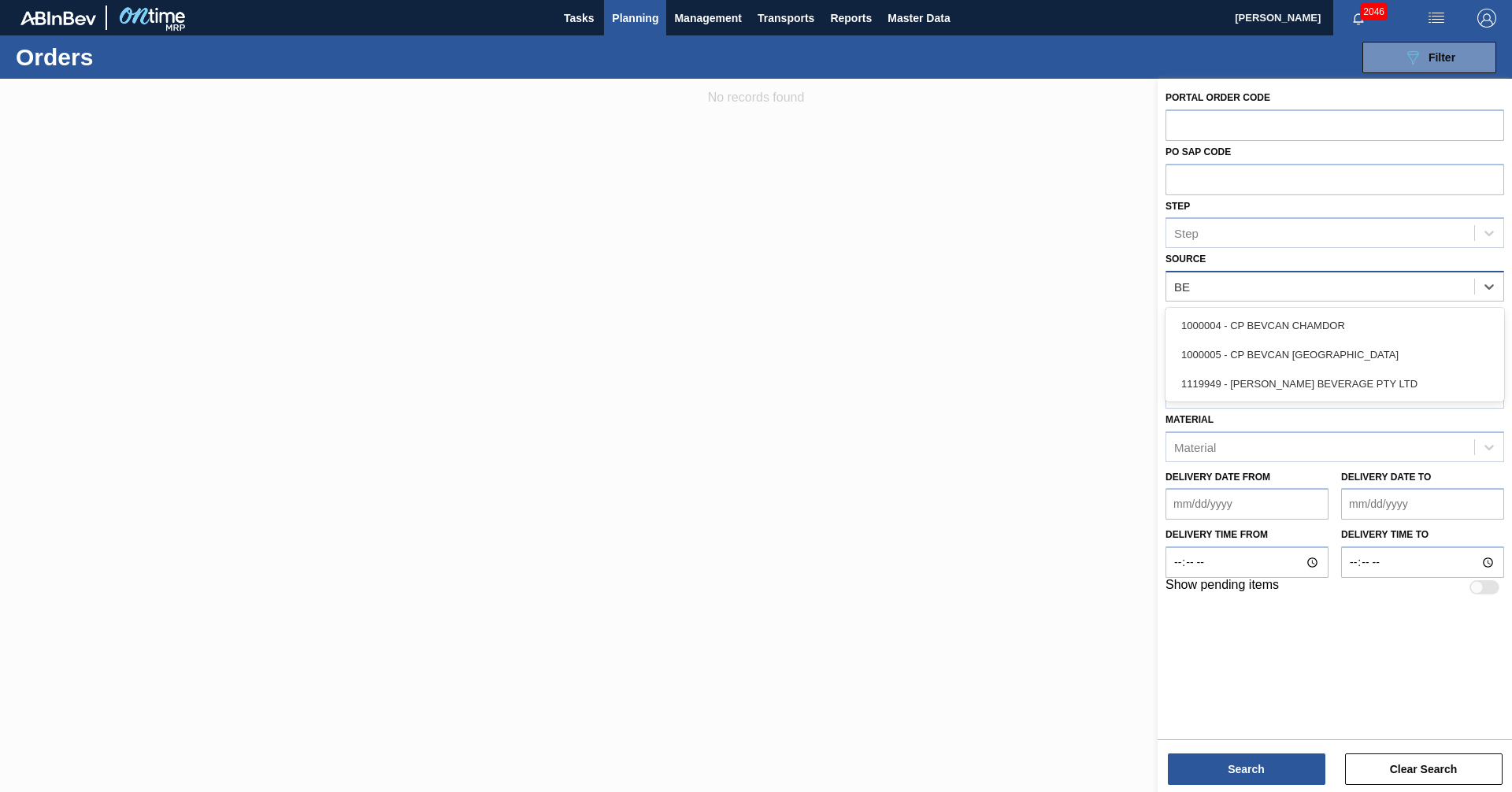
type input "[PERSON_NAME]"
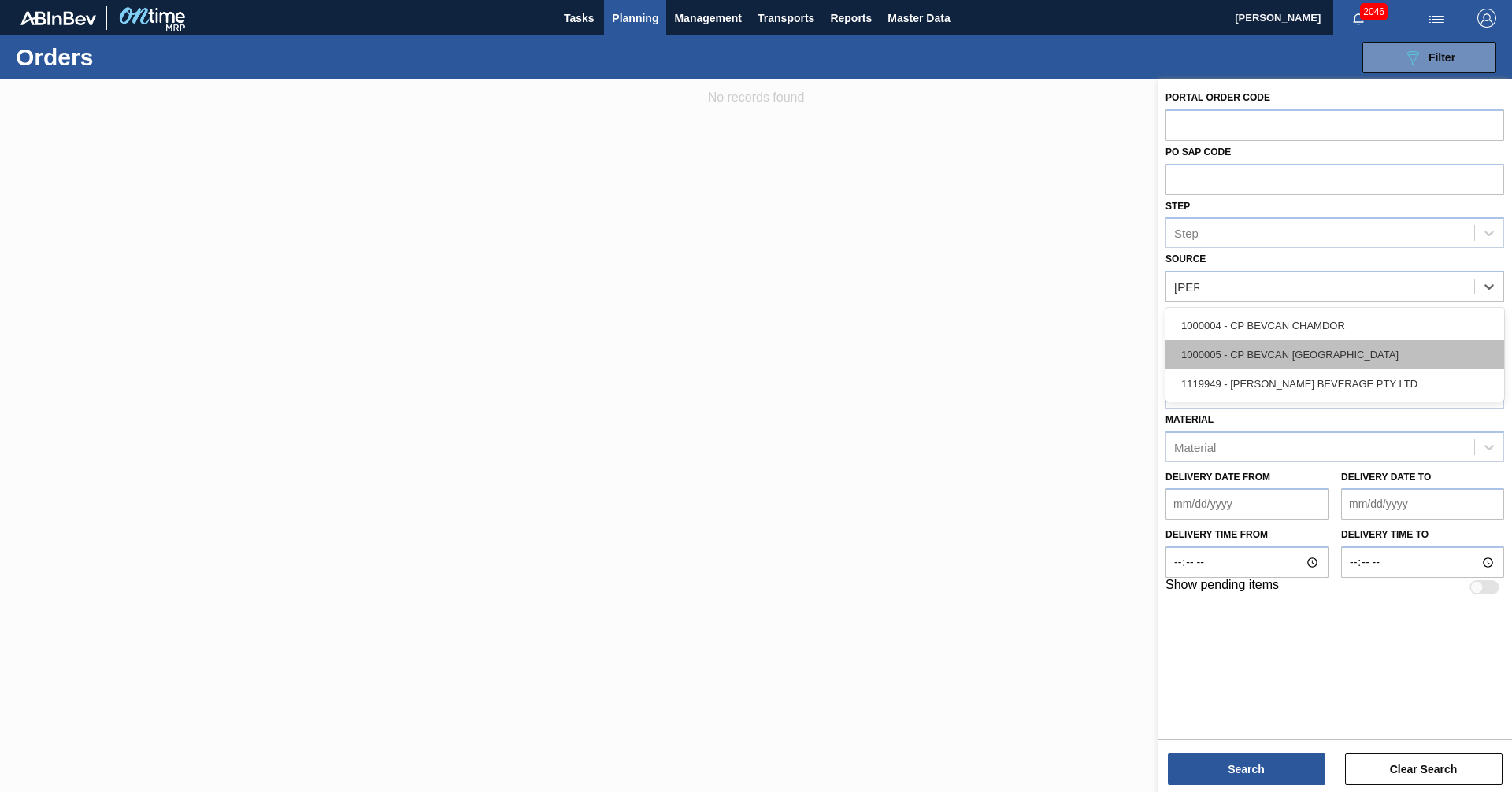
click at [1308, 366] on div "1000005 - CP BEVCAN [GEOGRAPHIC_DATA]" at bounding box center [1335, 355] width 339 height 29
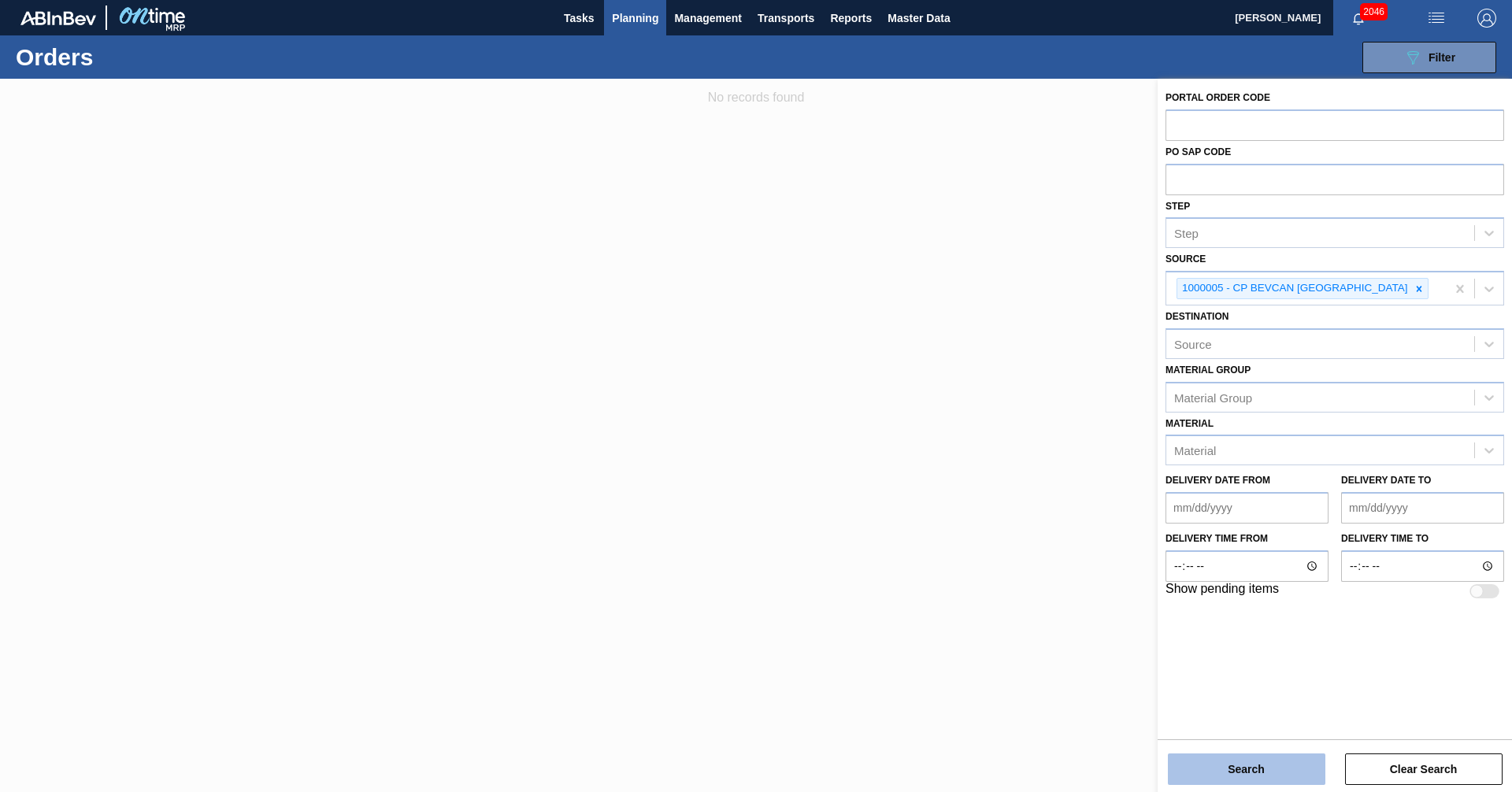
click at [1259, 760] on button "Search" at bounding box center [1247, 768] width 158 height 32
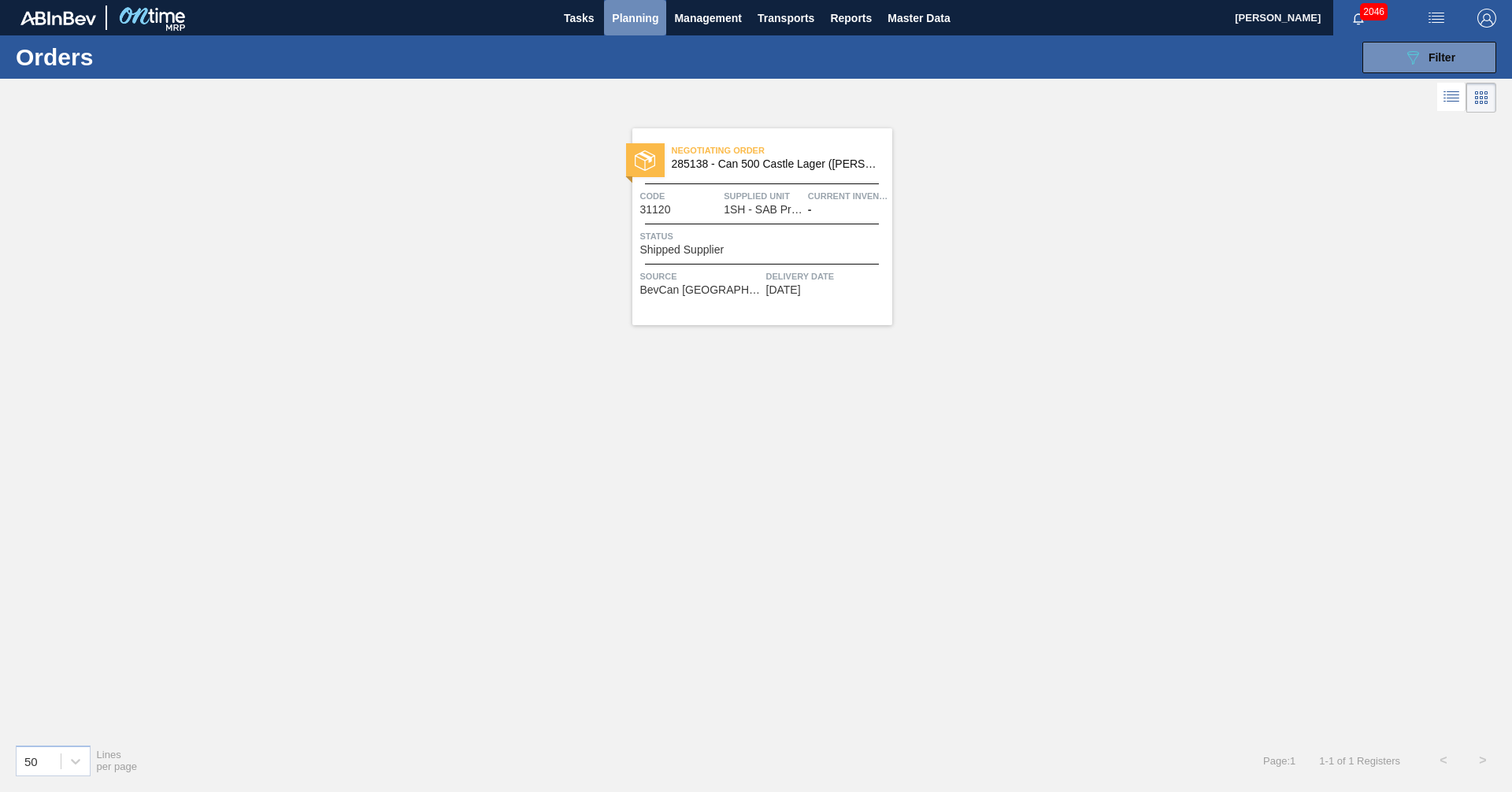
click at [643, 21] on span "Planning" at bounding box center [635, 18] width 46 height 19
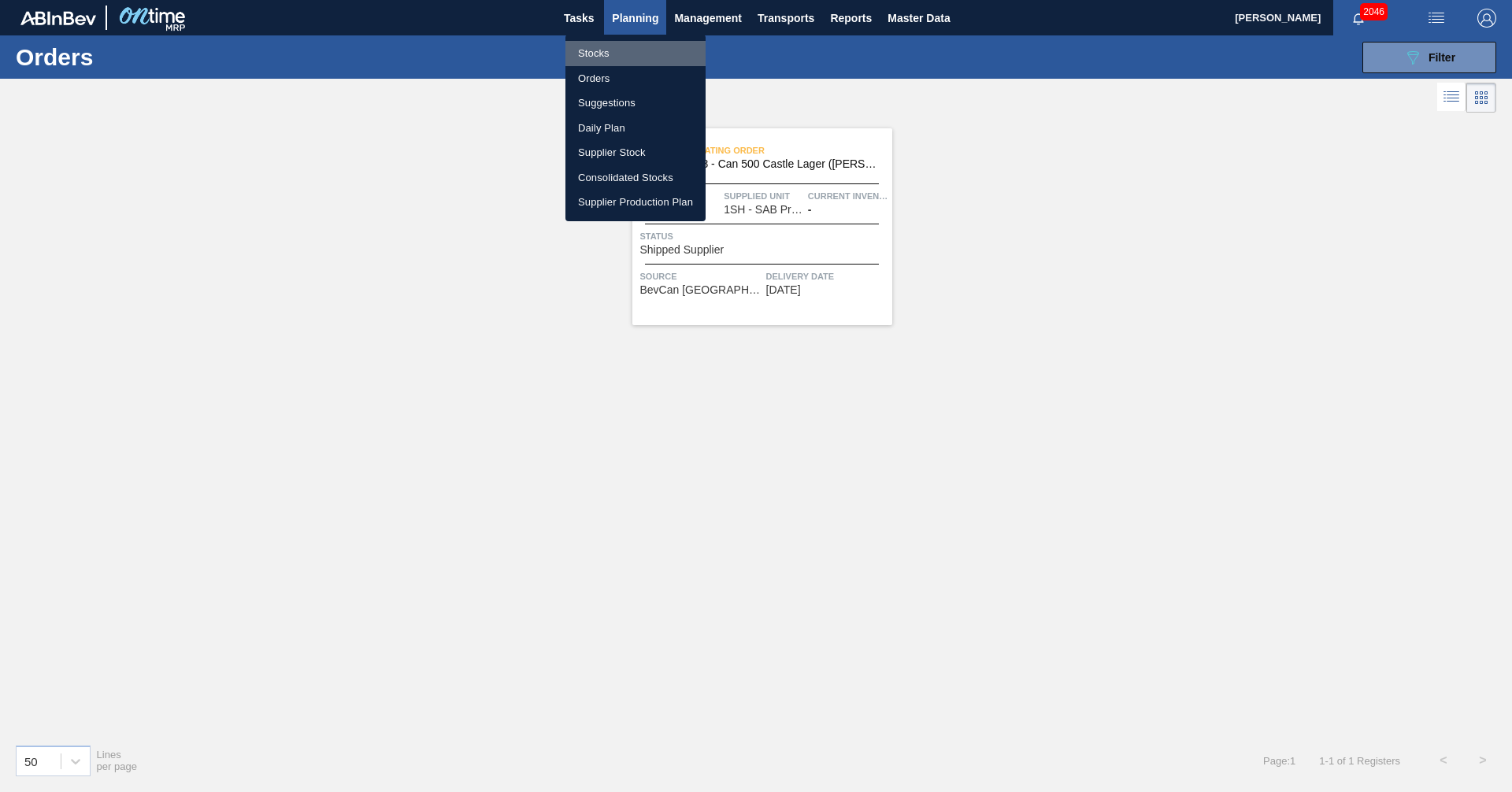
click at [592, 54] on li "Stocks" at bounding box center [636, 53] width 140 height 25
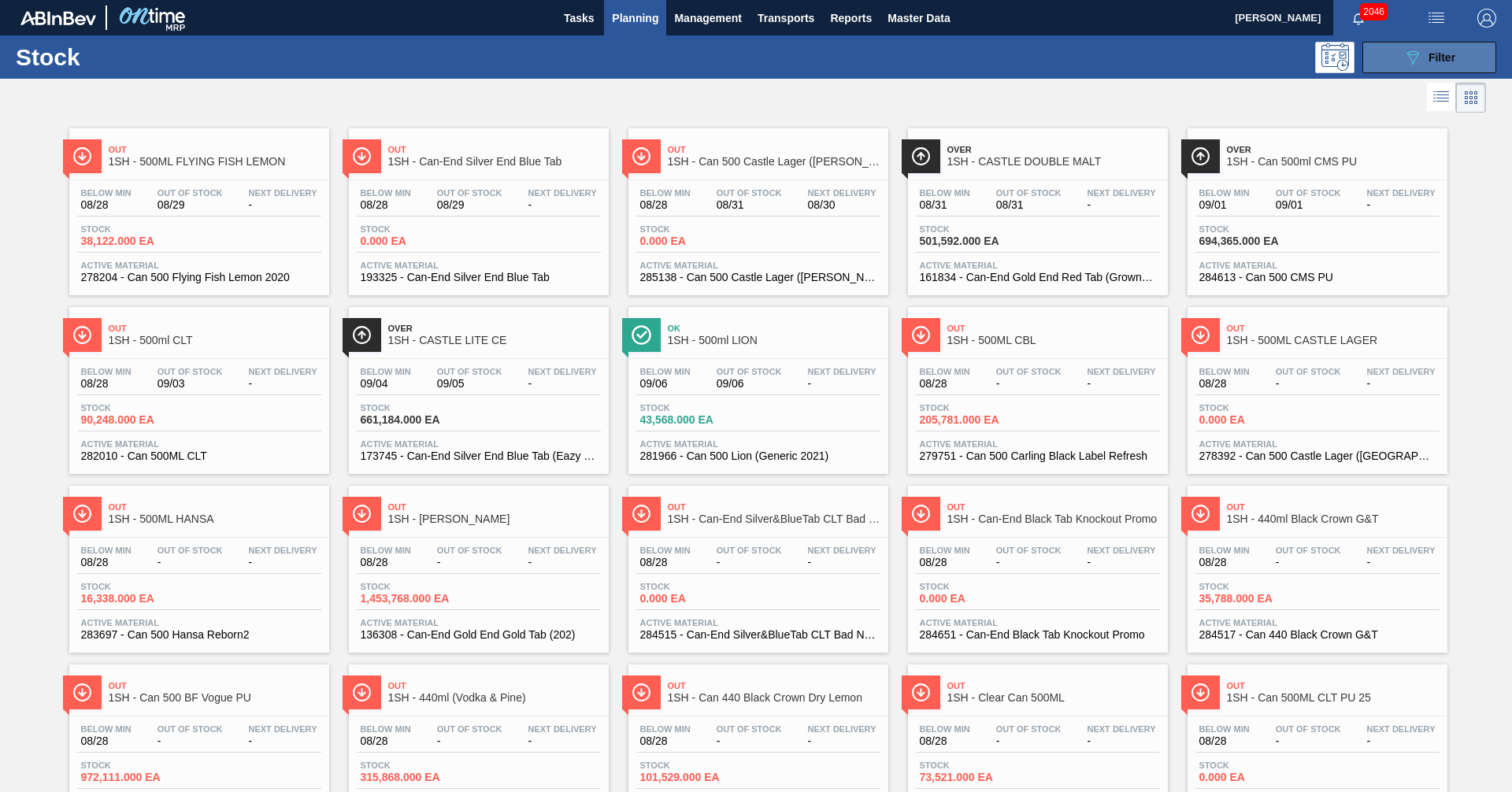
click at [1440, 53] on span "Filter" at bounding box center [1442, 58] width 27 height 13
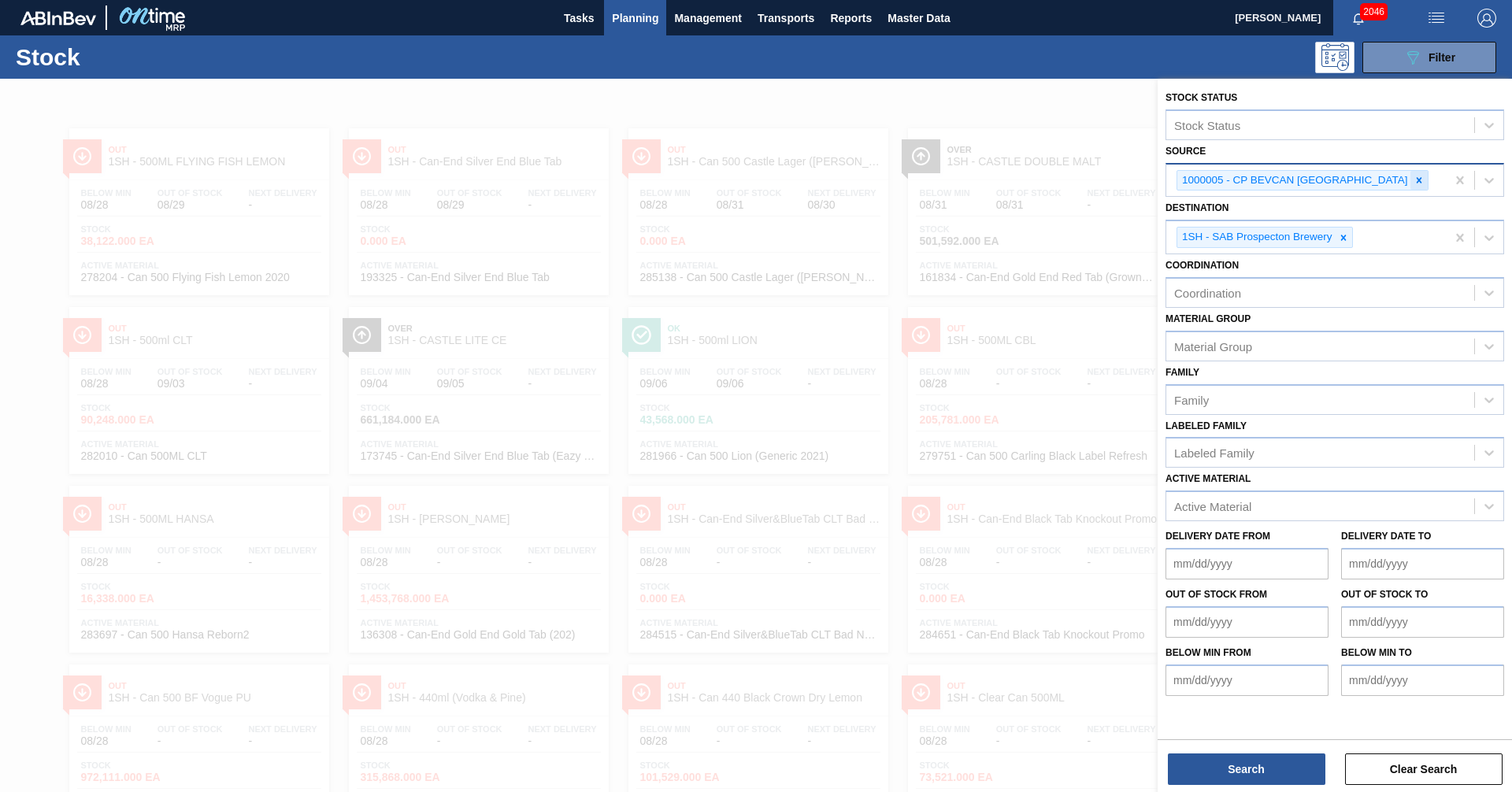
click at [1413, 180] on icon at bounding box center [1419, 180] width 11 height 11
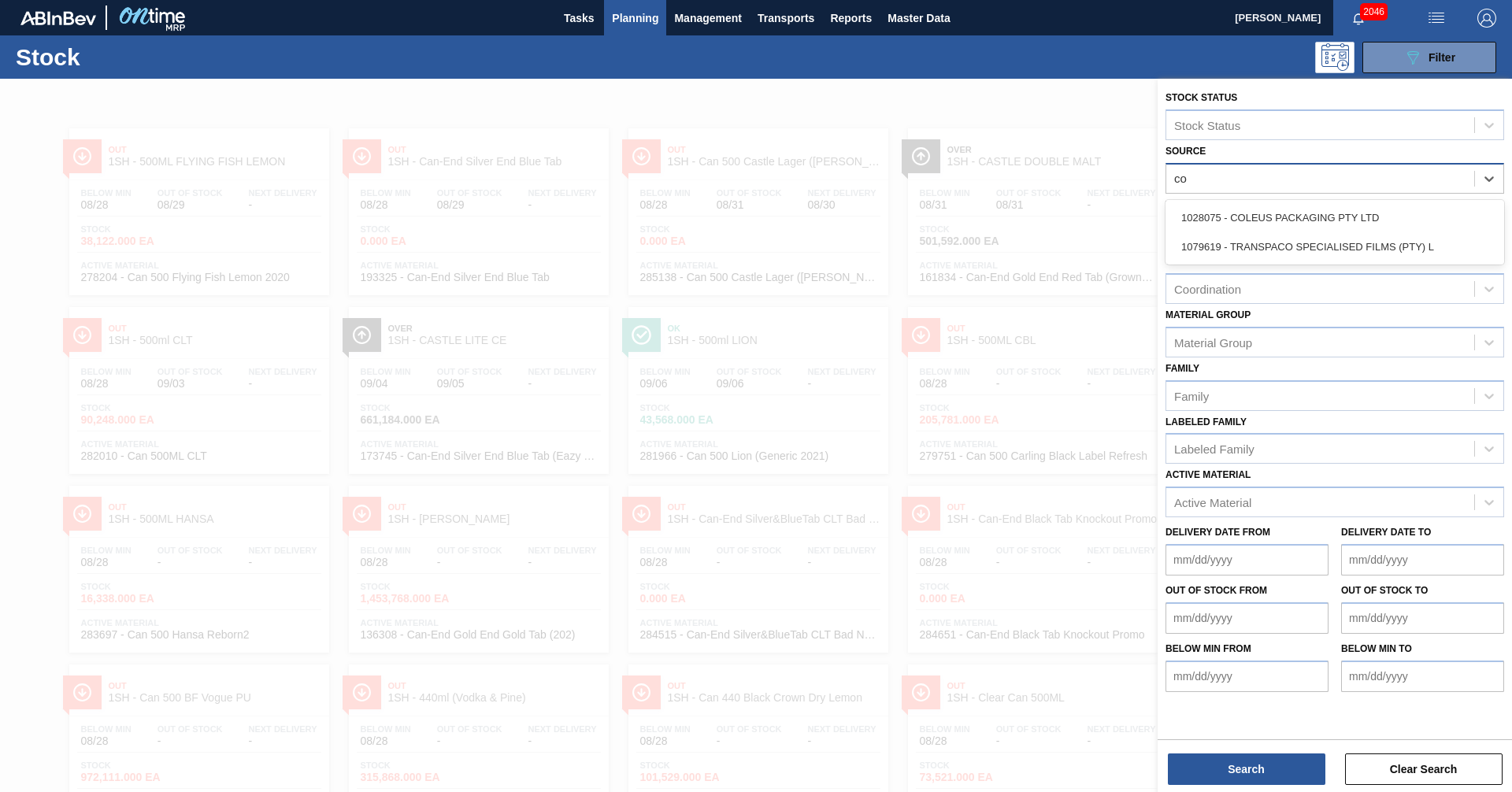
type input "col"
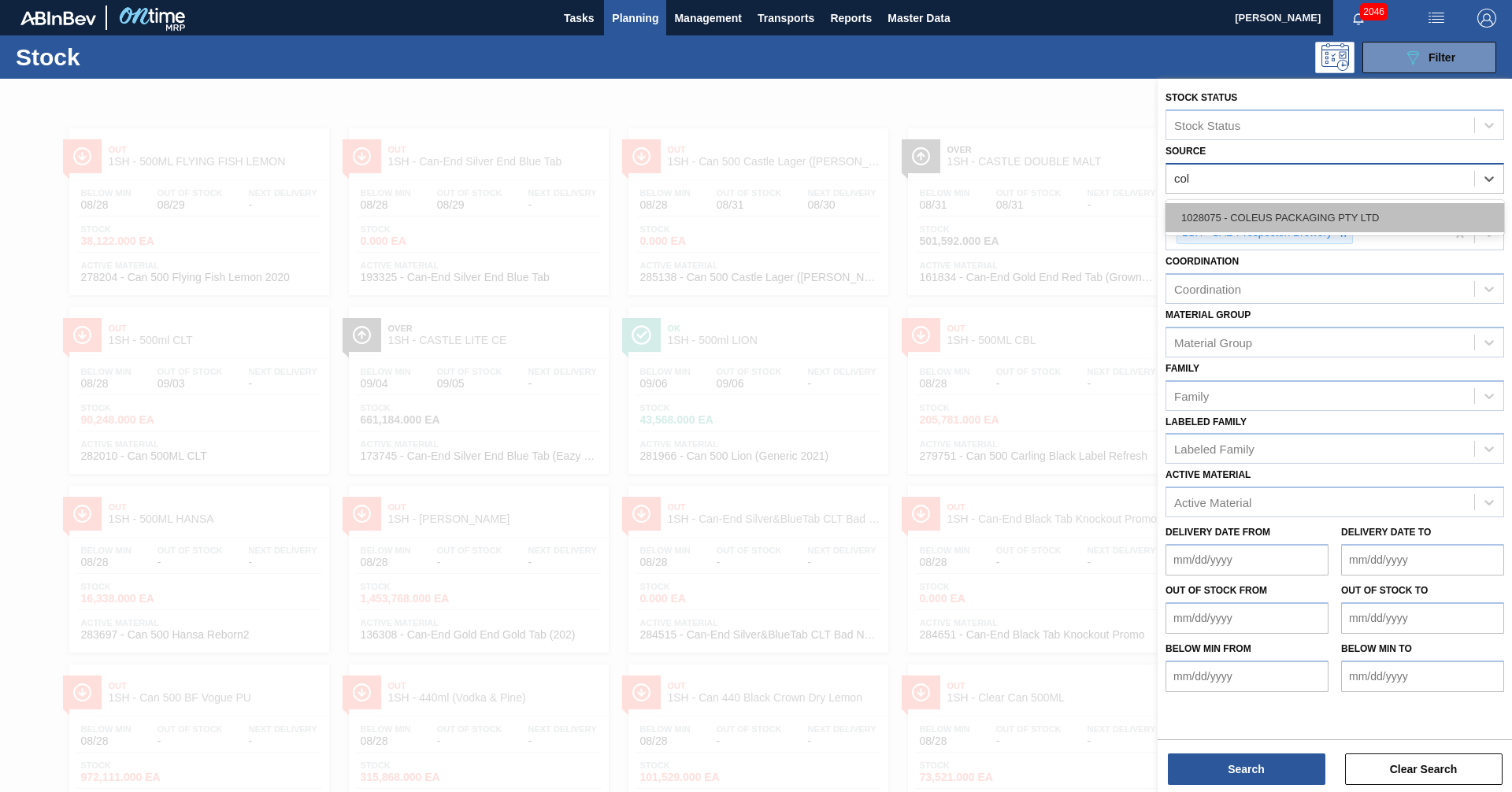
click at [1286, 212] on div "1028075 - COLEUS PACKAGING PTY LTD" at bounding box center [1335, 217] width 339 height 29
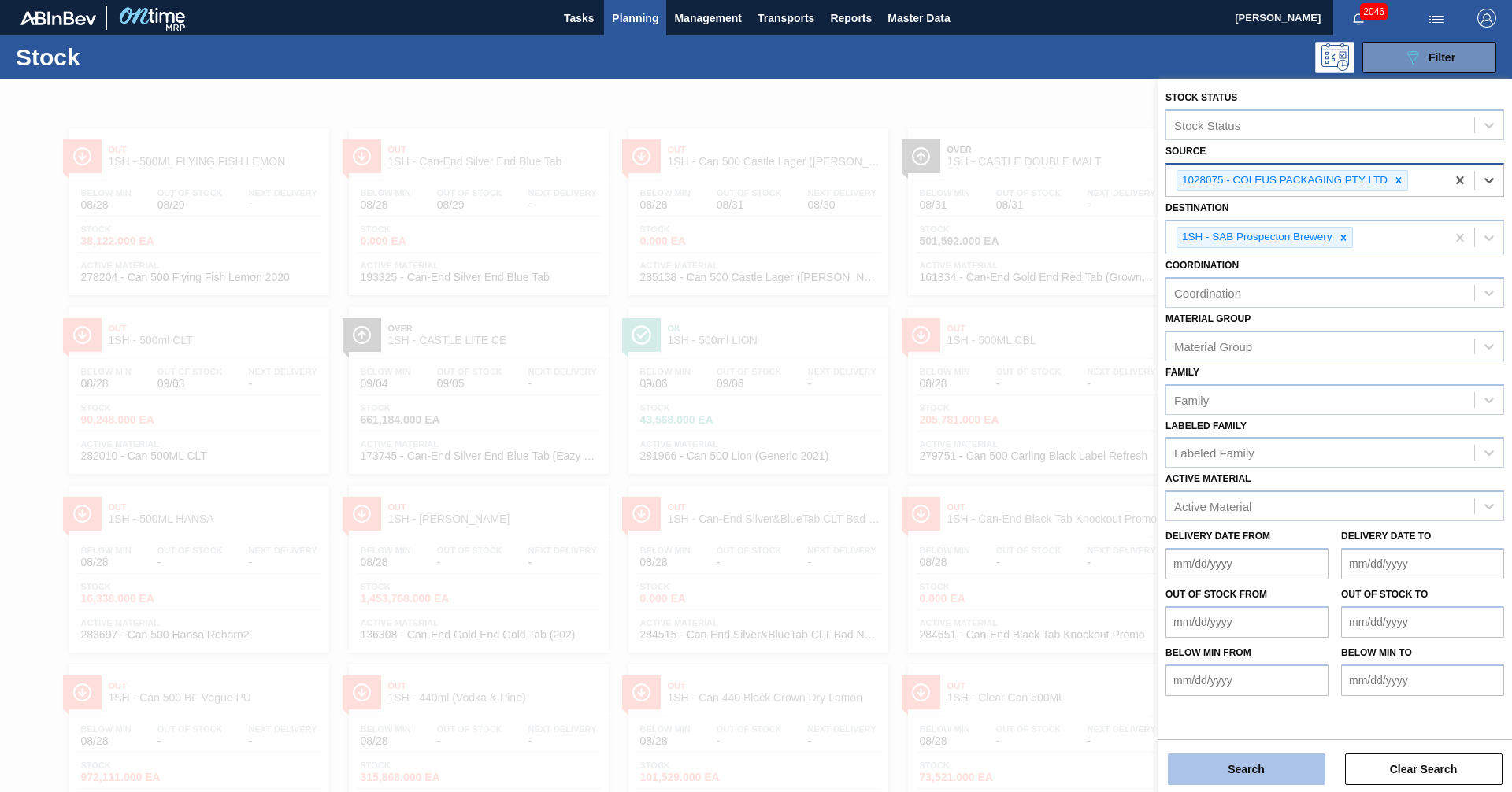
click at [1220, 771] on button "Search" at bounding box center [1247, 768] width 158 height 32
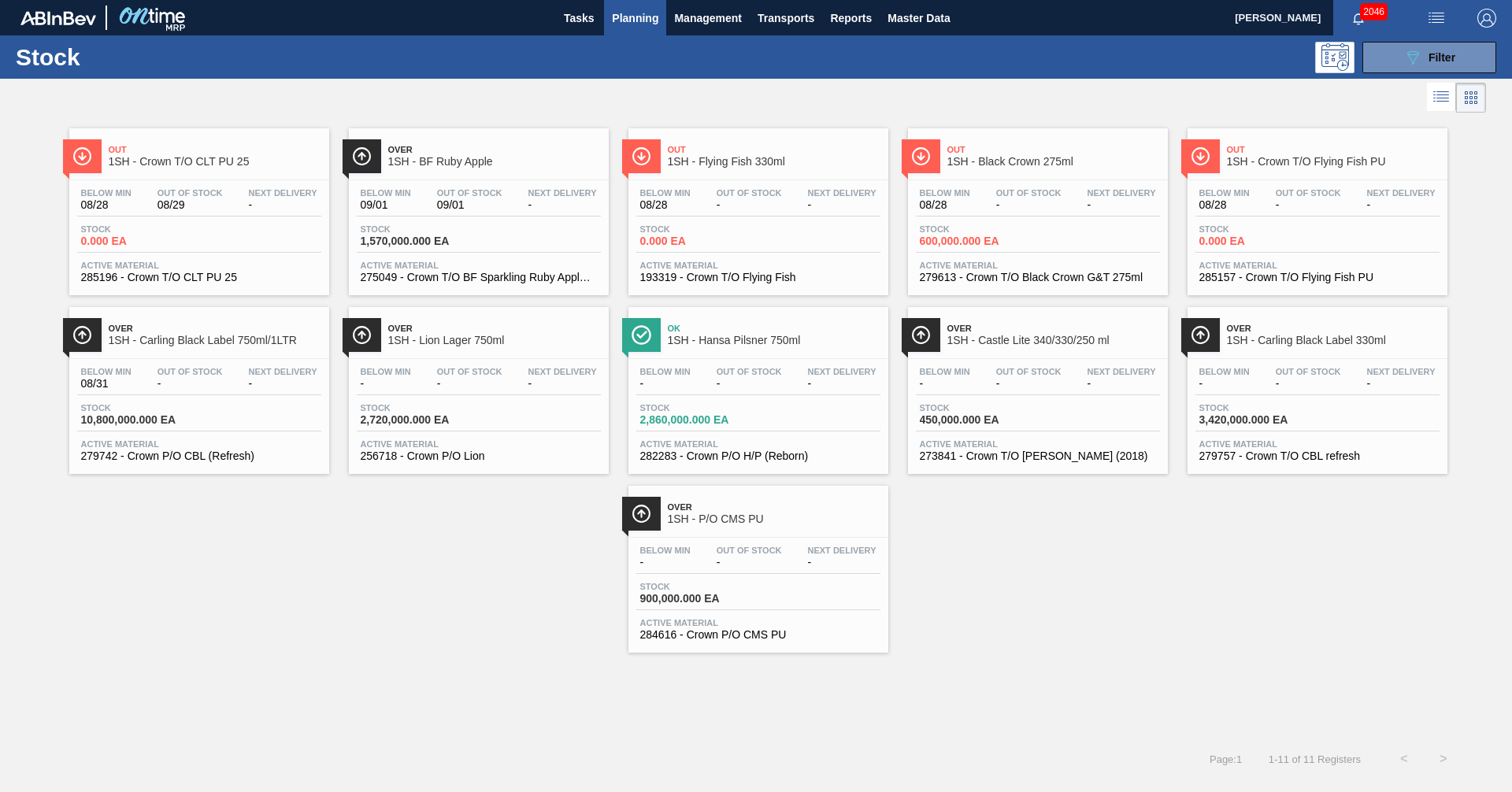
click at [439, 160] on span "1SH - BF Ruby Apple" at bounding box center [494, 161] width 213 height 12
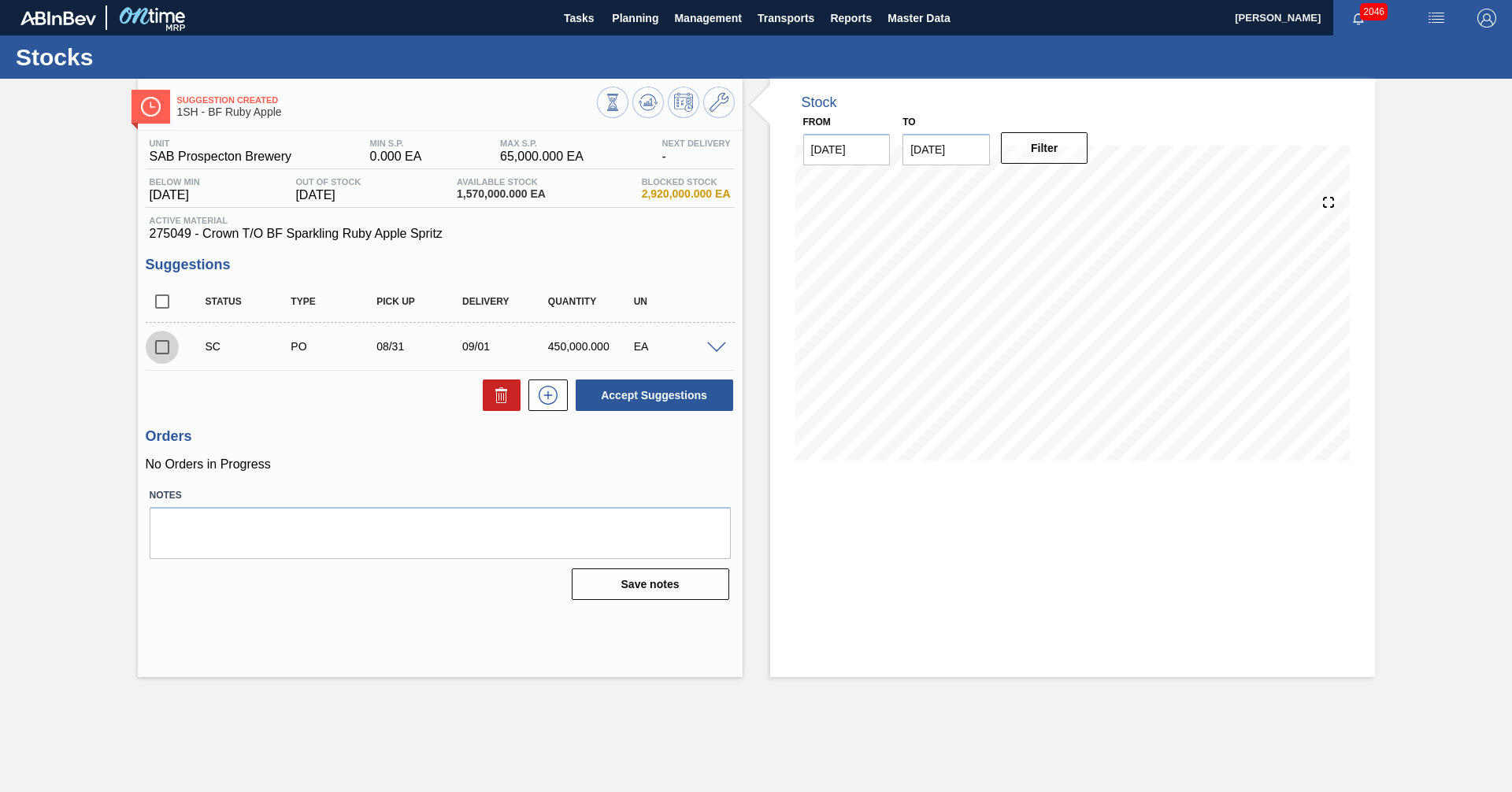
click at [174, 350] on input "checkbox" at bounding box center [162, 347] width 33 height 33
click at [657, 403] on button "Accept Suggestions" at bounding box center [655, 395] width 158 height 32
checkbox input "false"
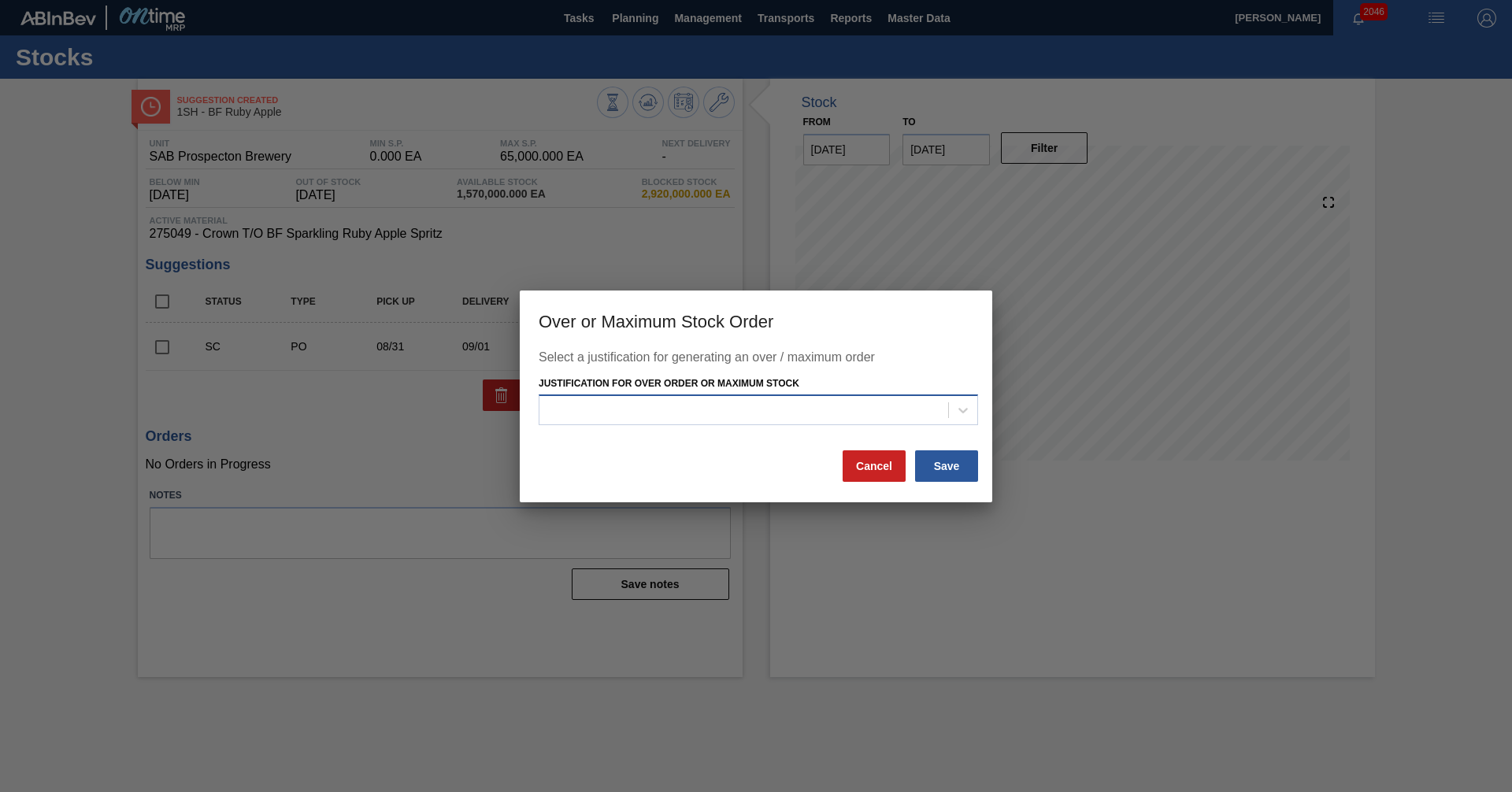
click at [785, 421] on div at bounding box center [743, 410] width 408 height 23
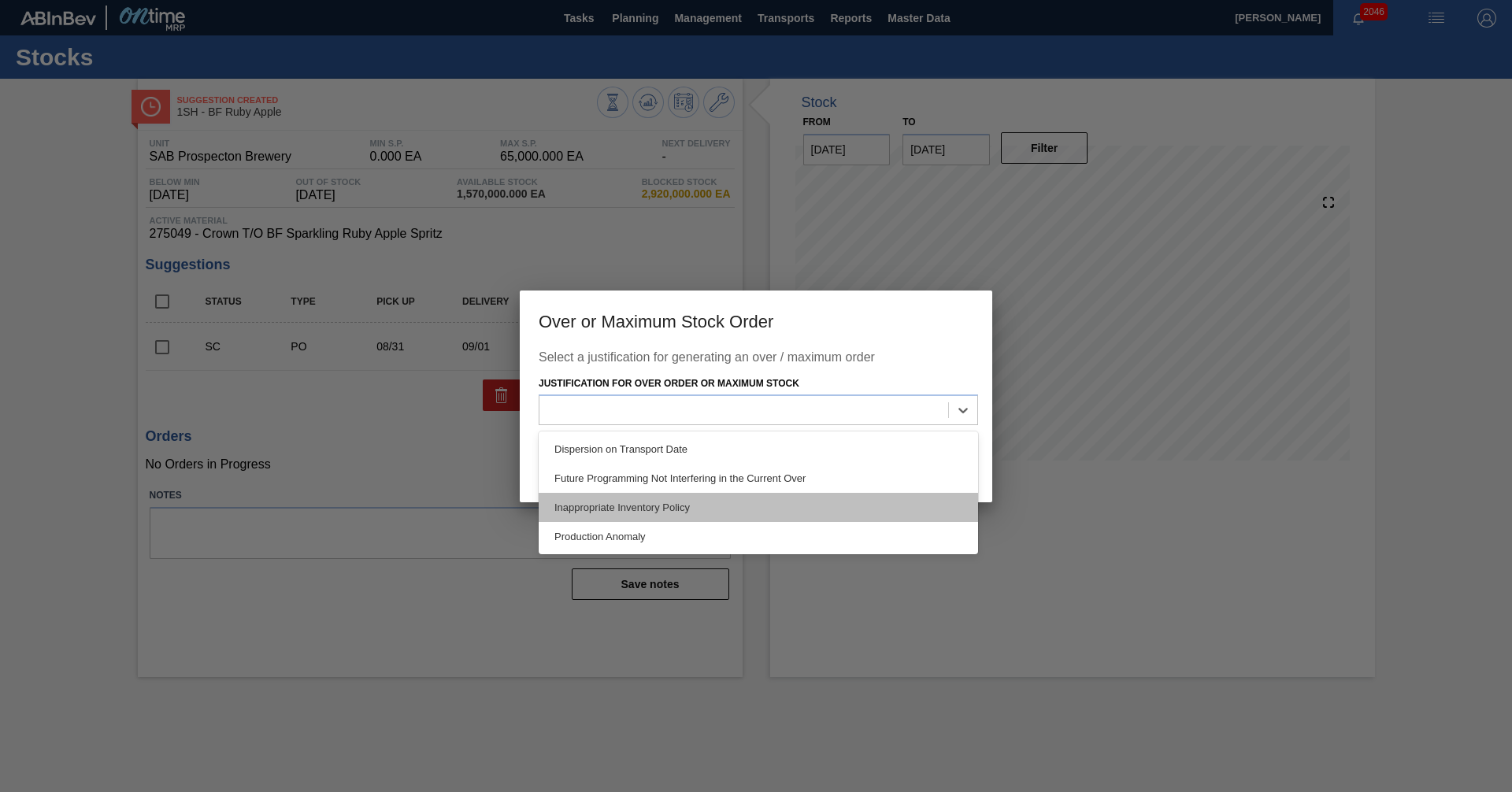
click at [577, 511] on div "Inappropriate Inventory Policy" at bounding box center [758, 508] width 439 height 29
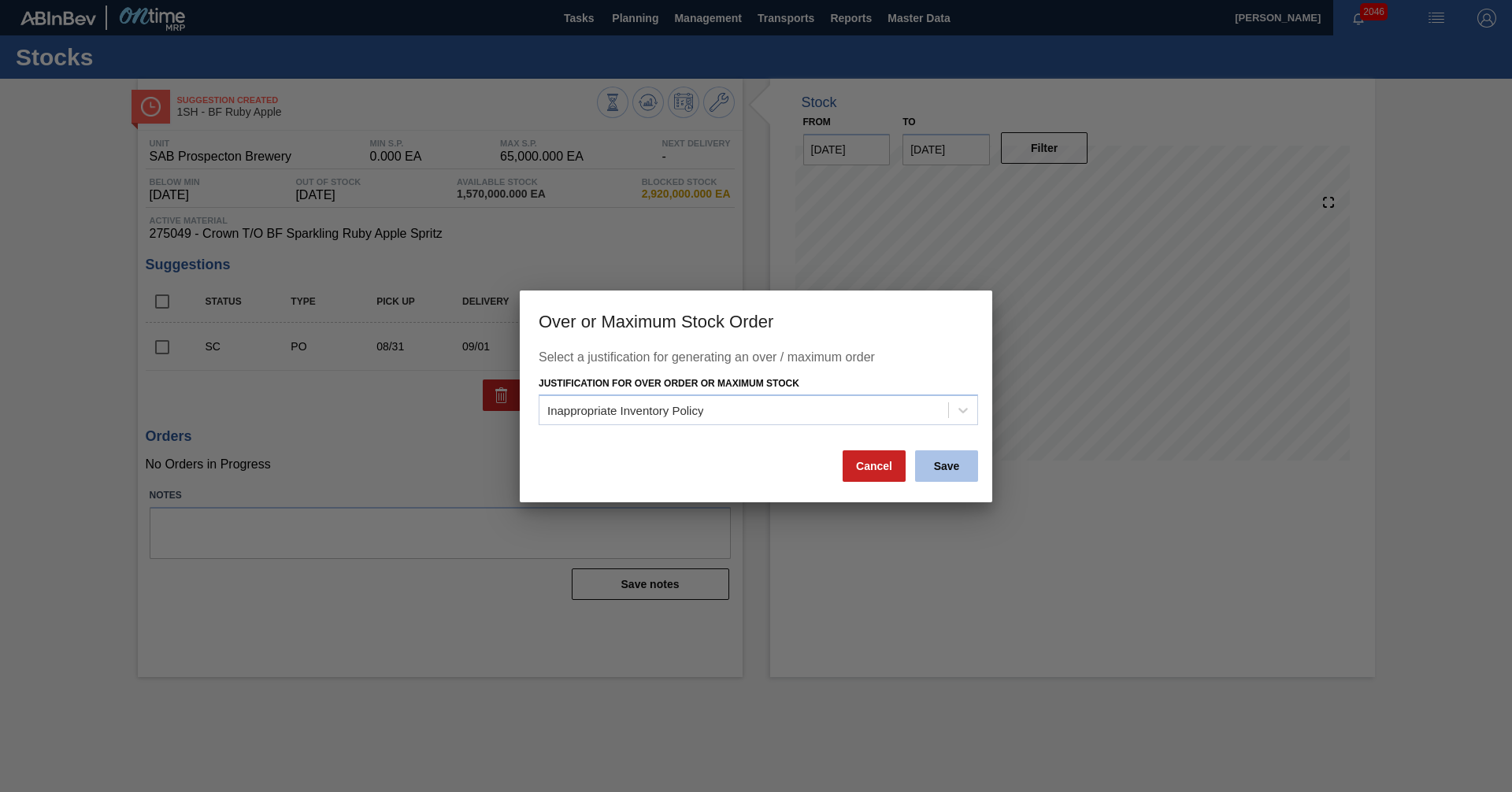
click at [938, 468] on button "Save" at bounding box center [947, 466] width 63 height 32
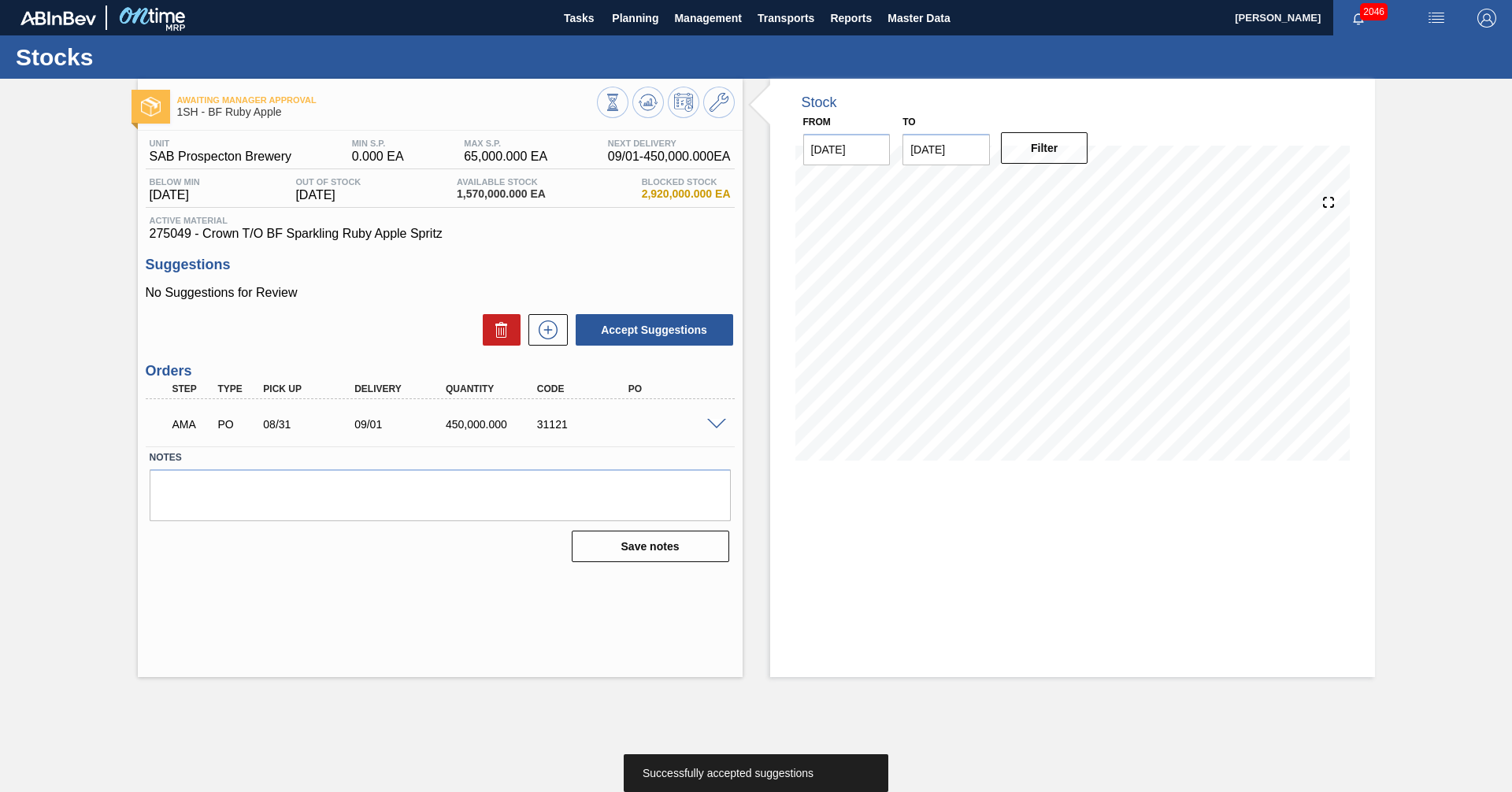
click at [714, 427] on div "AMA PO 08/31 09/01 450,000.000 31121" at bounding box center [440, 422] width 589 height 39
click at [714, 427] on span at bounding box center [716, 425] width 19 height 12
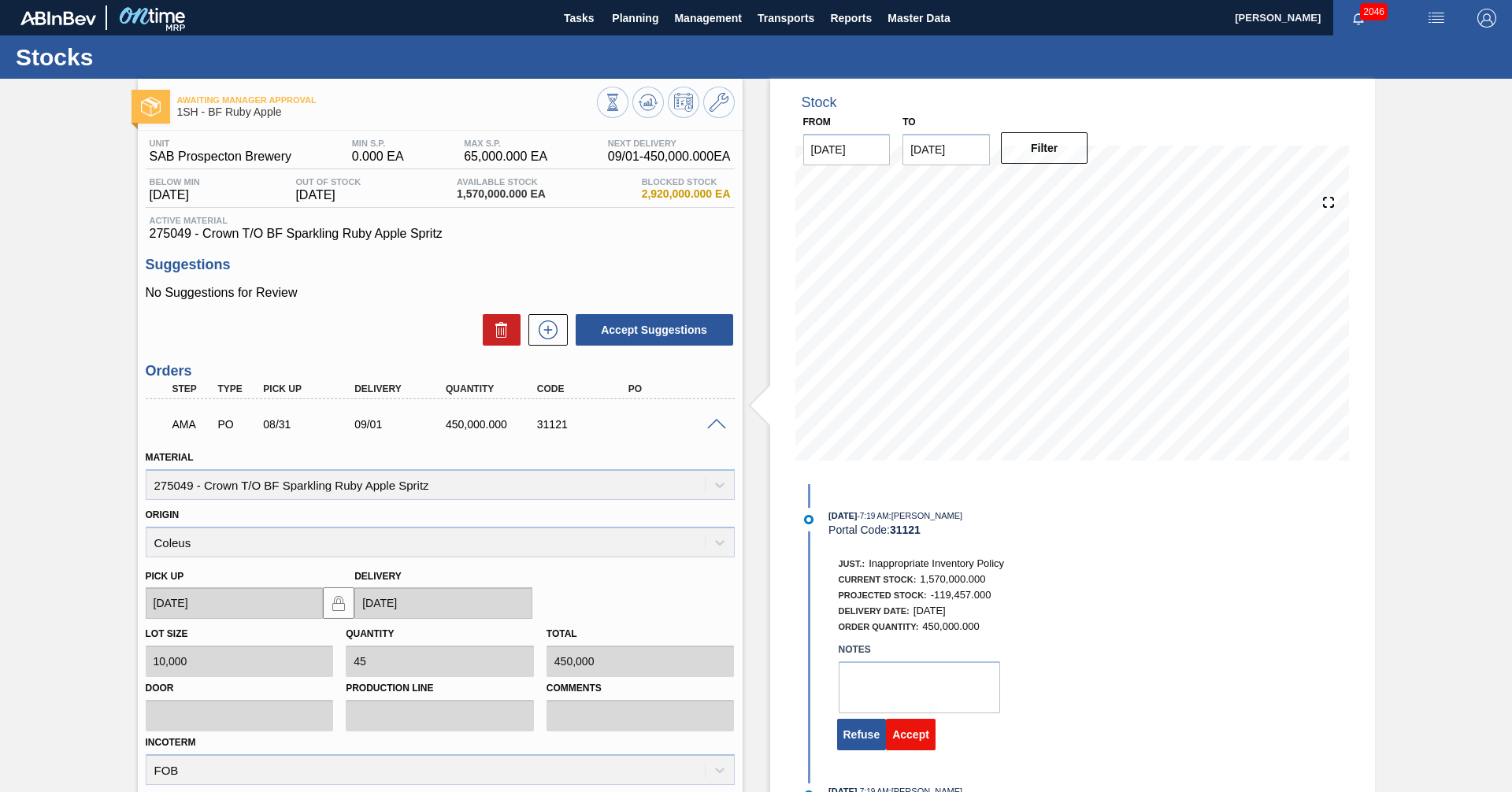
click at [911, 730] on button "Accept" at bounding box center [911, 734] width 50 height 32
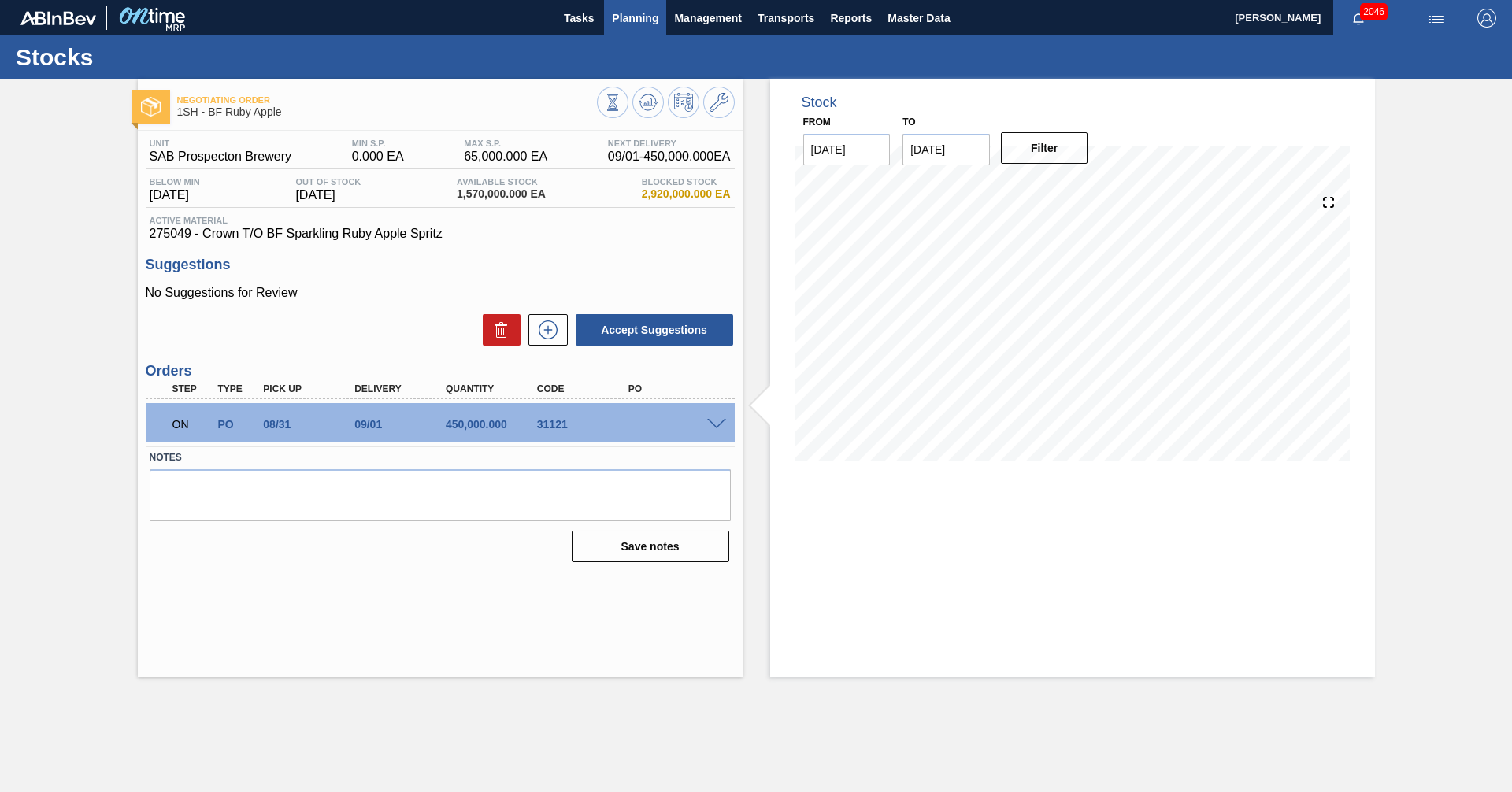
click at [637, 20] on span "Planning" at bounding box center [635, 18] width 46 height 19
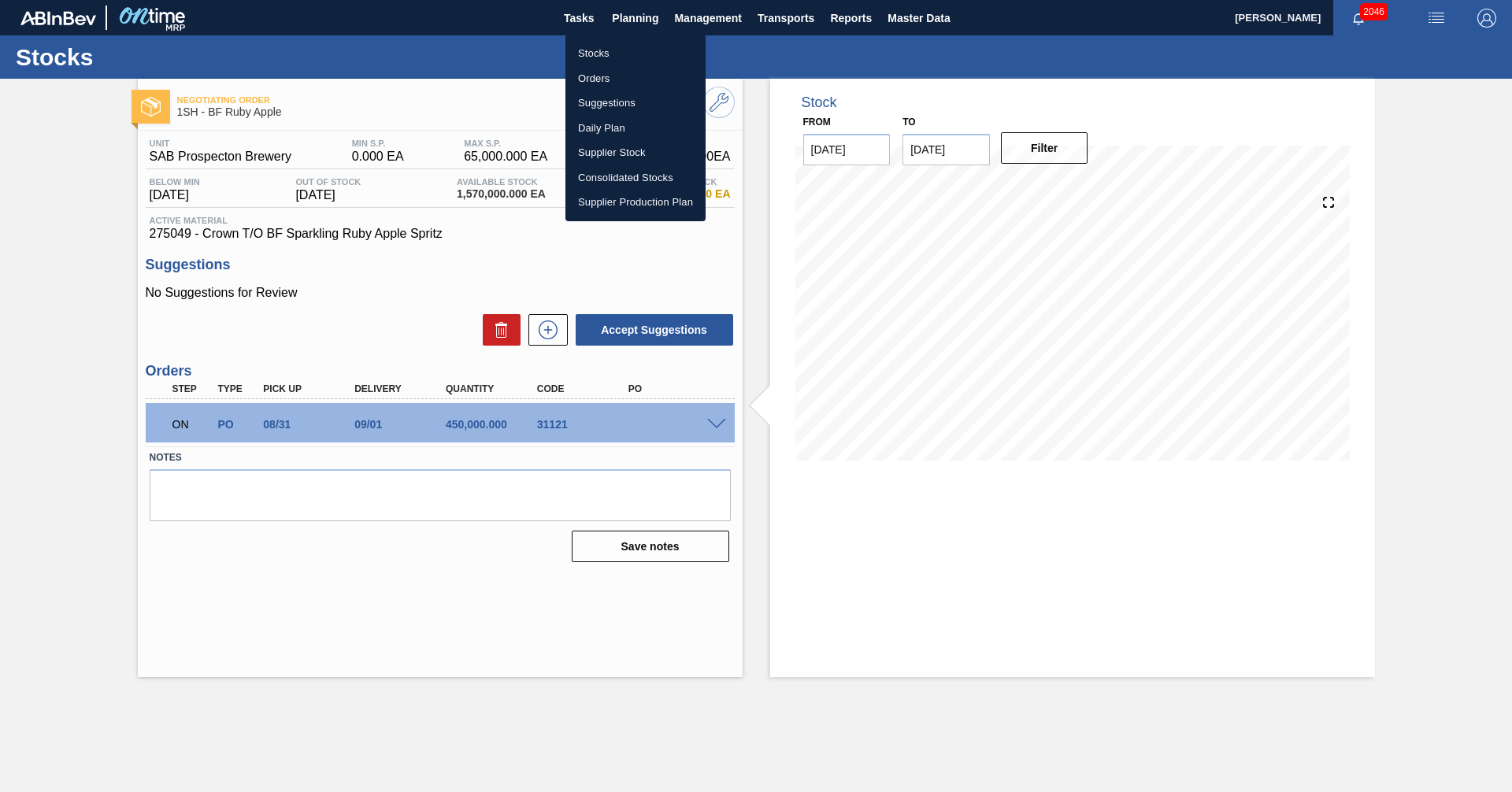
click at [586, 76] on li "Orders" at bounding box center [636, 79] width 140 height 25
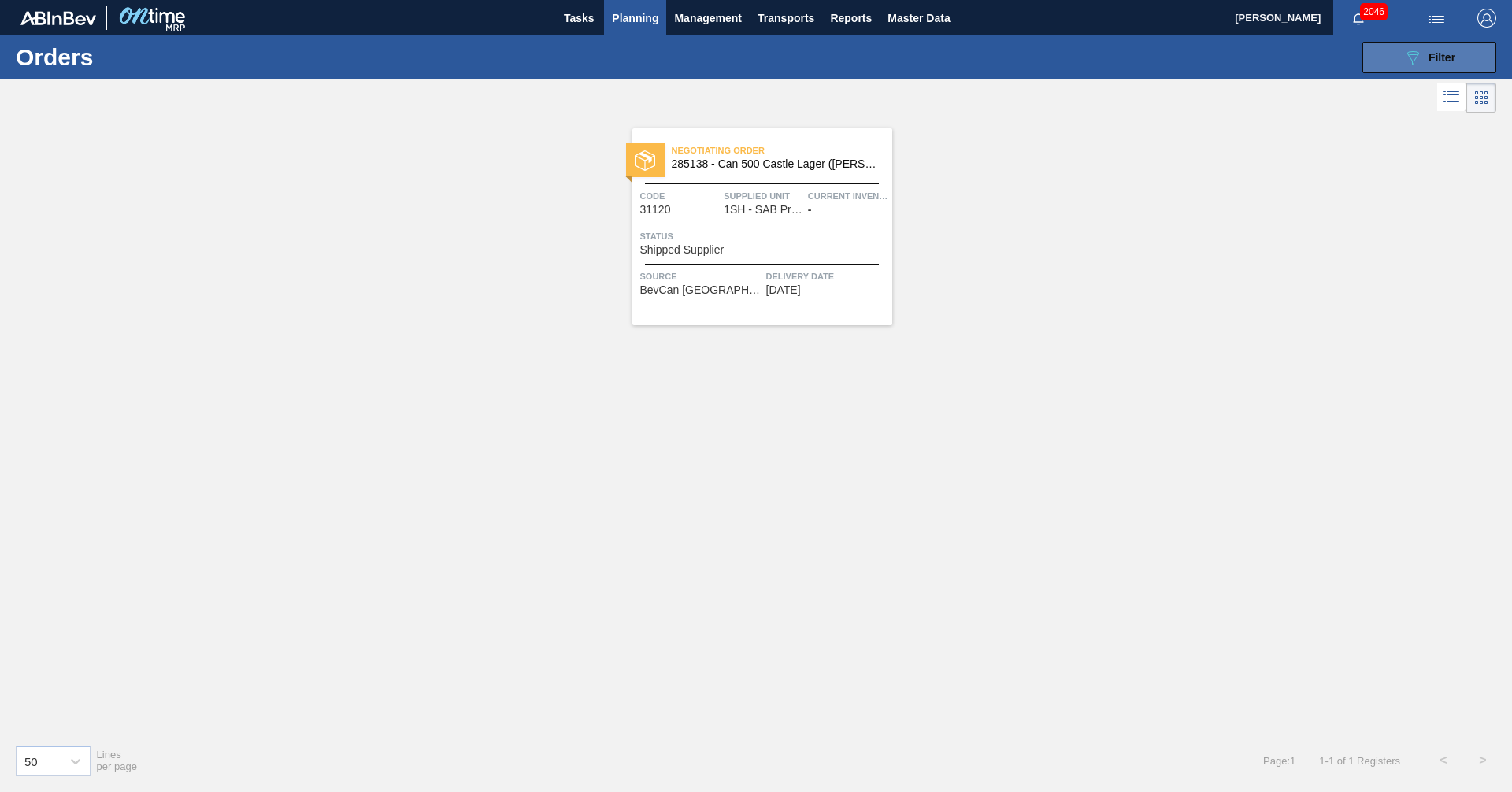
click at [1430, 48] on div "089F7B8B-B2A5-4AFE-B5C0-19BA573D28AC Filter" at bounding box center [1429, 57] width 52 height 19
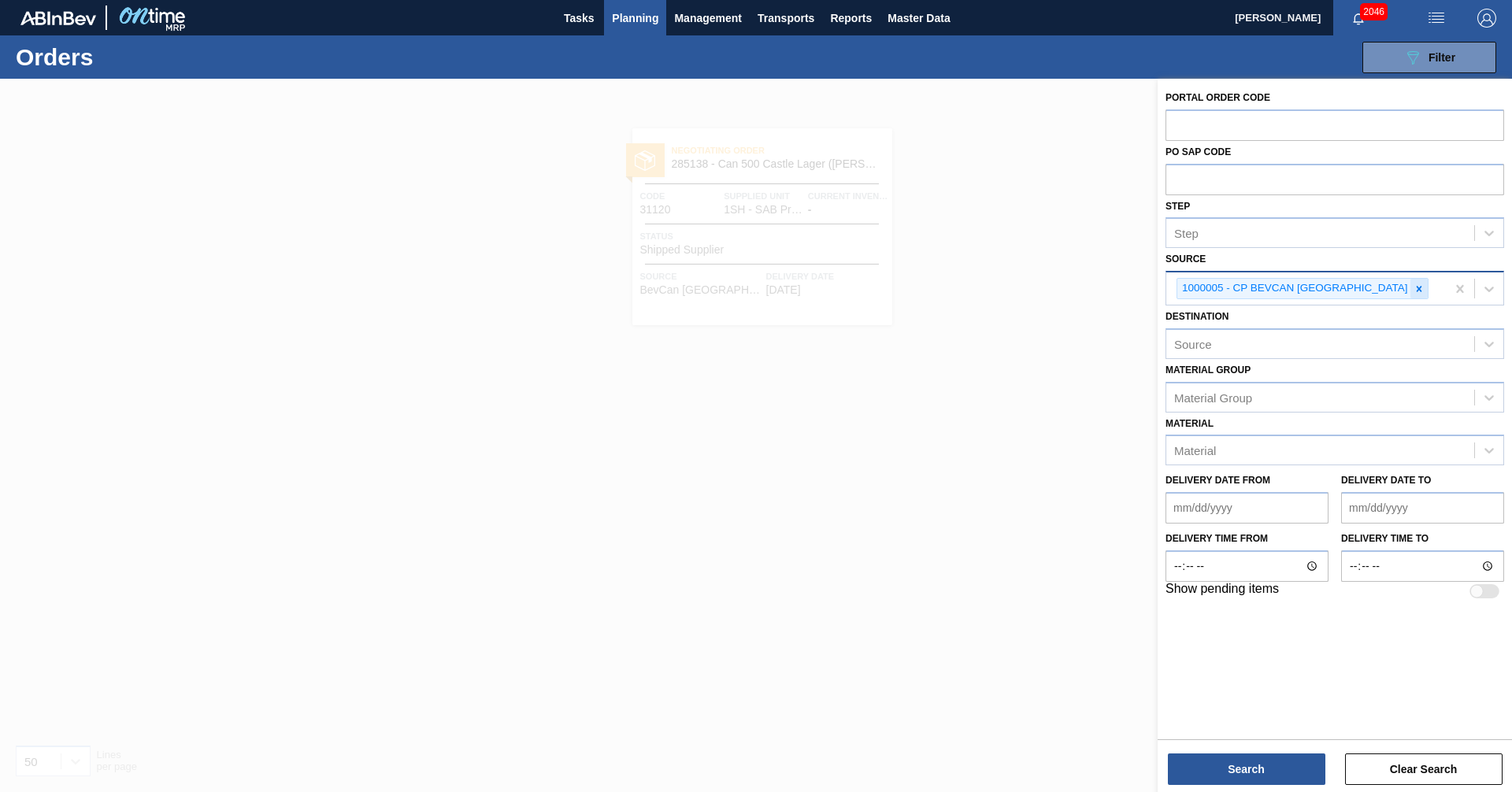
click at [1413, 287] on icon at bounding box center [1419, 289] width 11 height 11
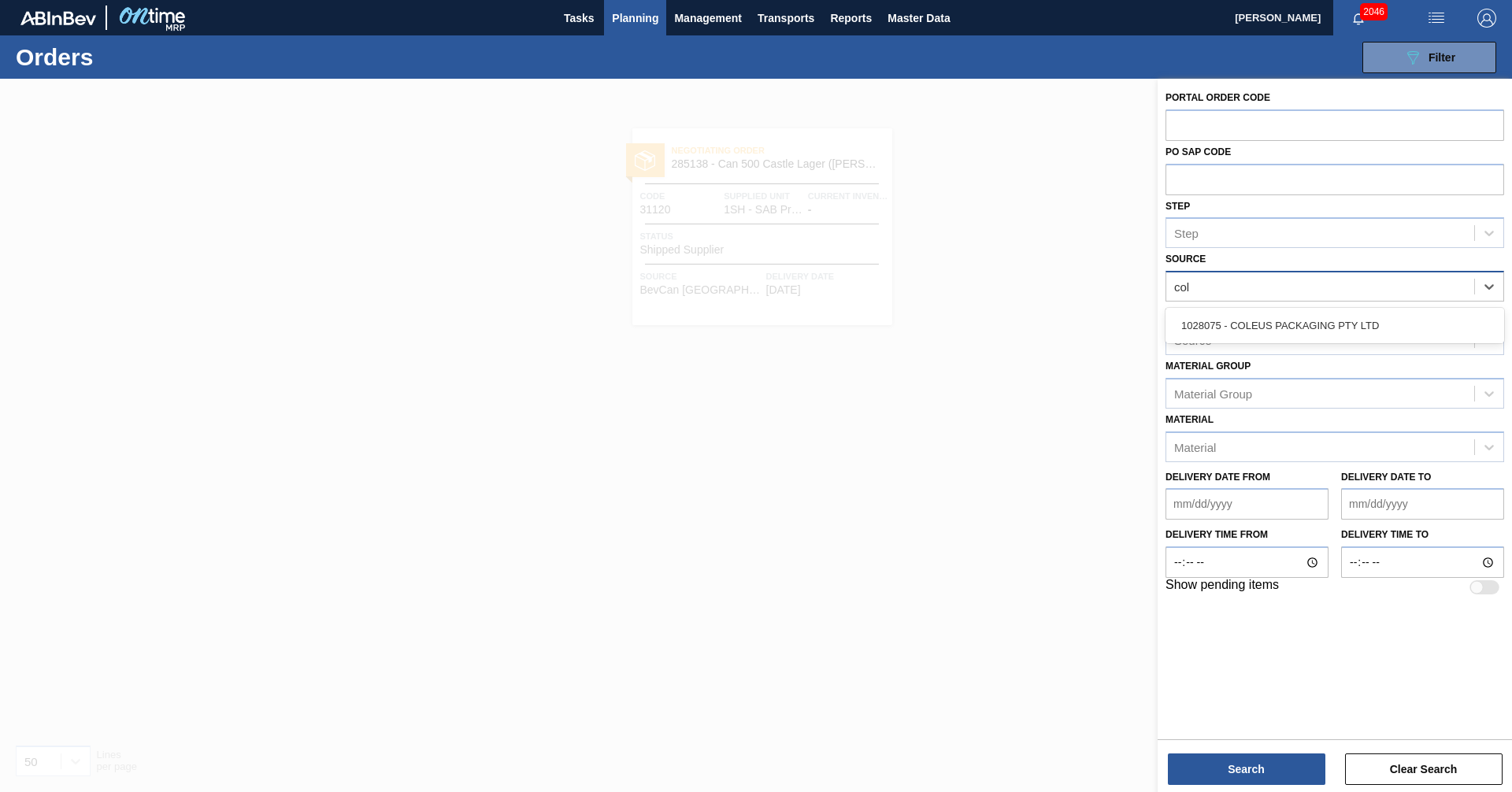
type input "[PERSON_NAME]"
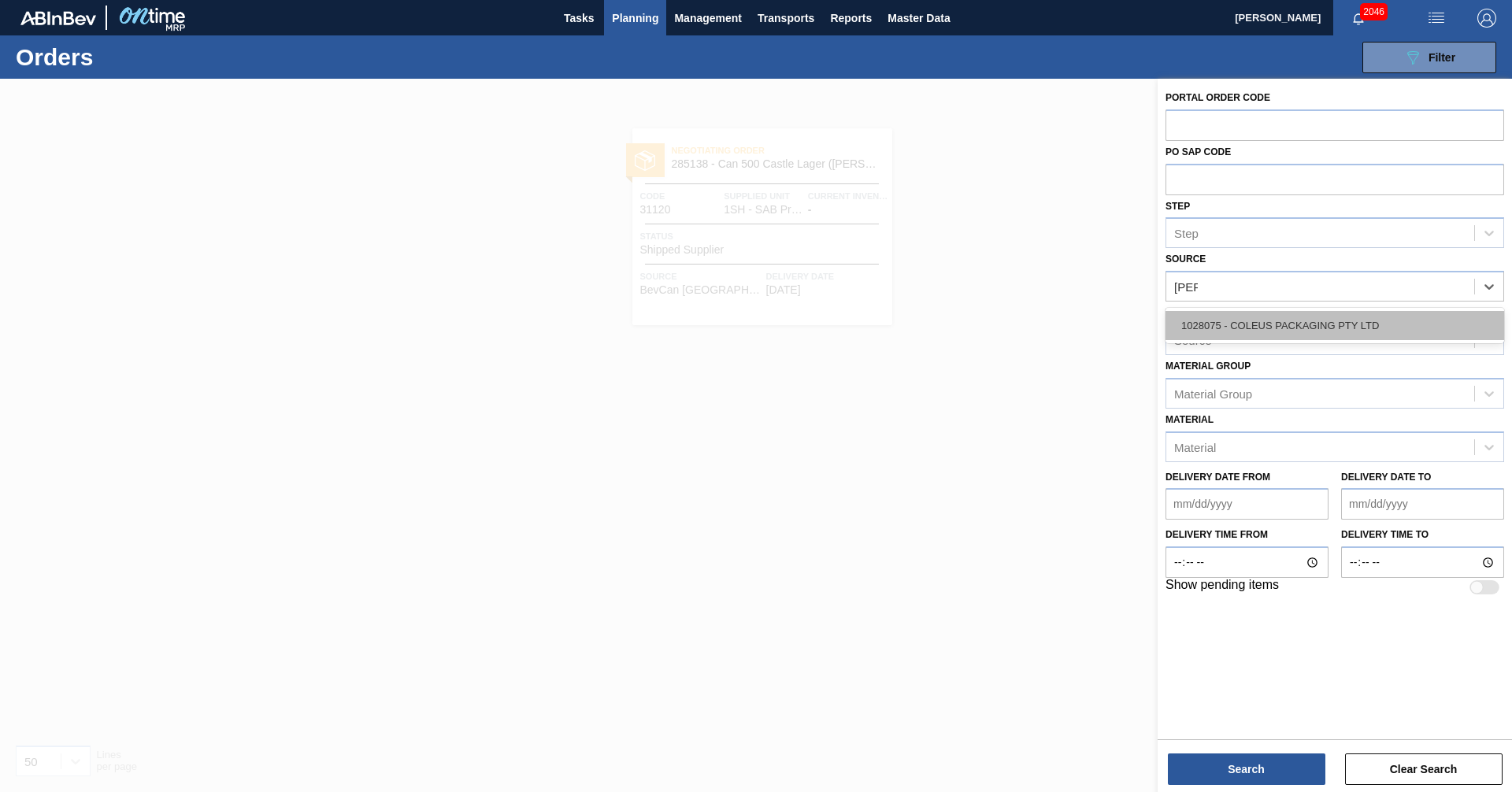
click at [1248, 325] on div "1028075 - COLEUS PACKAGING PTY LTD" at bounding box center [1335, 326] width 339 height 29
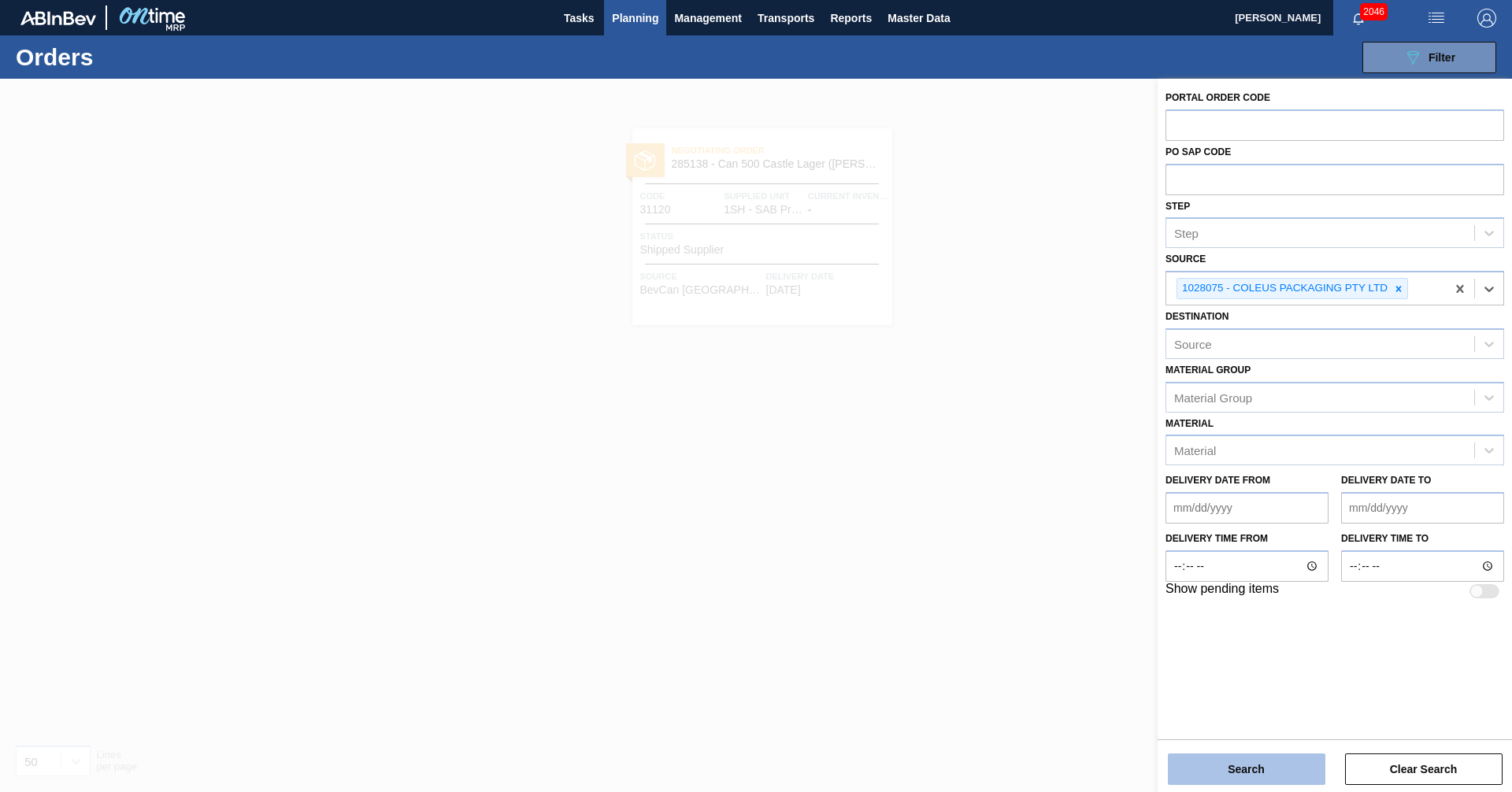
click at [1208, 767] on button "Search" at bounding box center [1247, 768] width 158 height 32
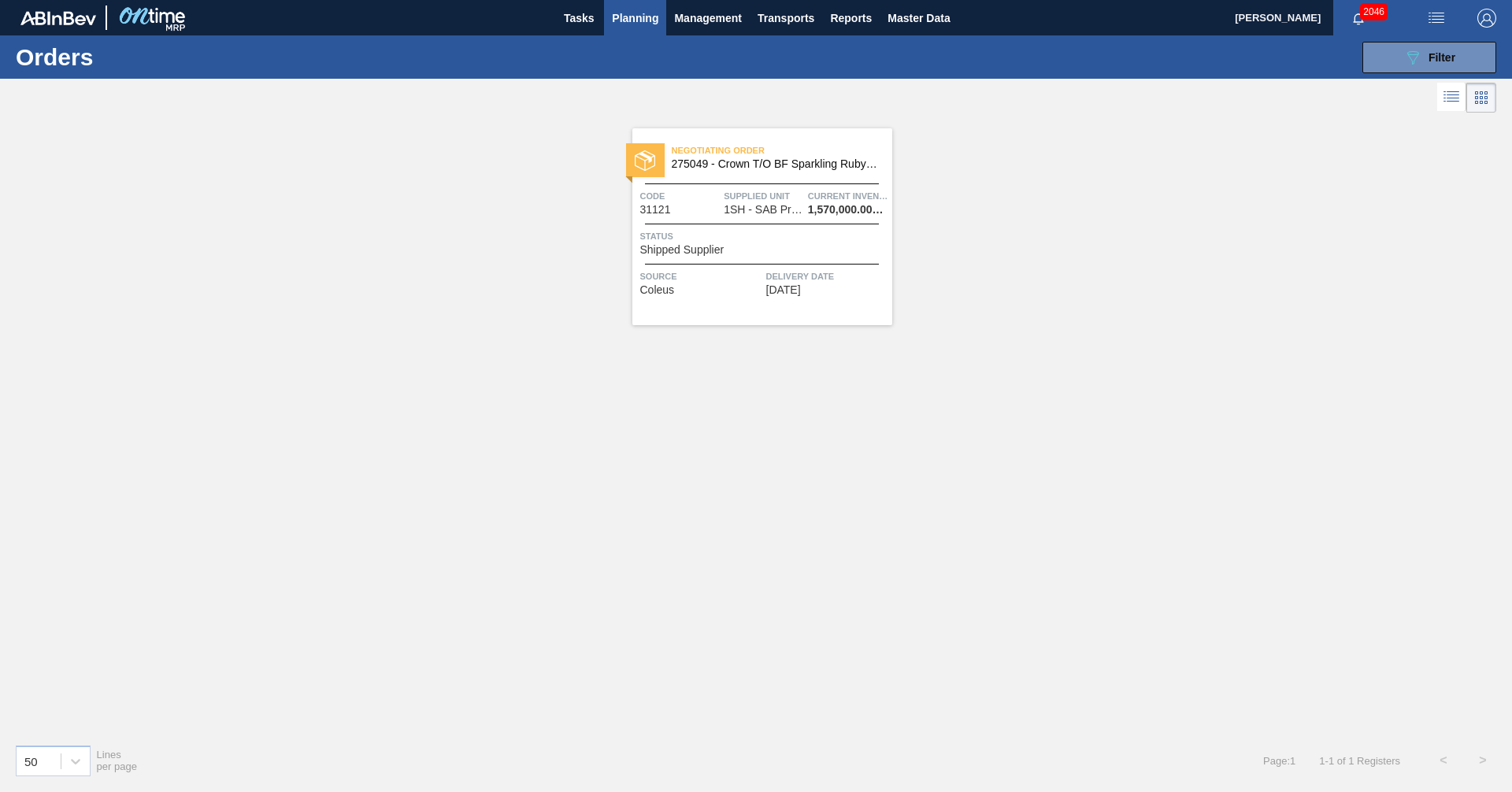
drag, startPoint x: 882, startPoint y: 550, endPoint x: 885, endPoint y: 538, distance: 12.4
click at [883, 546] on div "Negotiating Order 275049 - Crown T/O BF Sparkling Ruby Apple Spritz Code 31121 …" at bounding box center [756, 424] width 1512 height 615
drag, startPoint x: 941, startPoint y: 463, endPoint x: 992, endPoint y: 578, distance: 125.8
click at [942, 463] on div "Negotiating Order 275049 - Crown T/O BF Sparkling Ruby Apple Spritz Code 31121 …" at bounding box center [756, 424] width 1512 height 615
click at [996, 599] on div "Negotiating Order 275049 - Crown T/O BF Sparkling Ruby Apple Spritz Code 31121 …" at bounding box center [756, 424] width 1512 height 615
